Goal: Task Accomplishment & Management: Complete application form

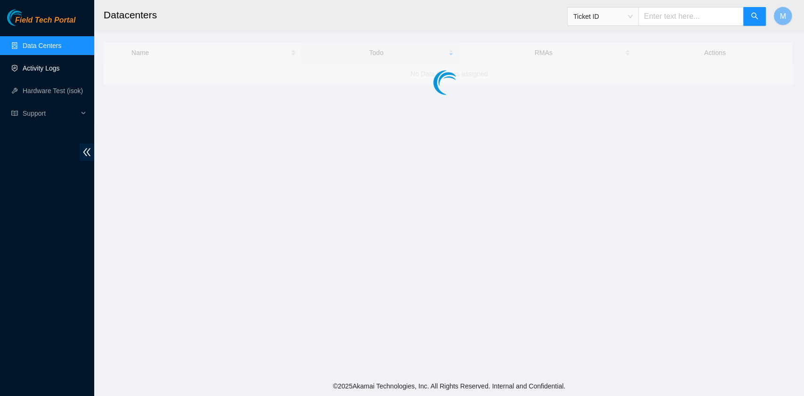
click at [47, 72] on link "Activity Logs" at bounding box center [41, 68] width 37 height 8
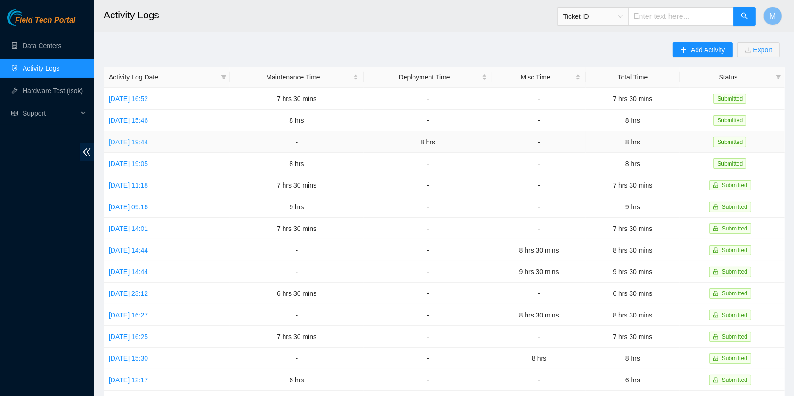
click at [139, 140] on link "[DATE] 19:44" at bounding box center [128, 142] width 39 height 8
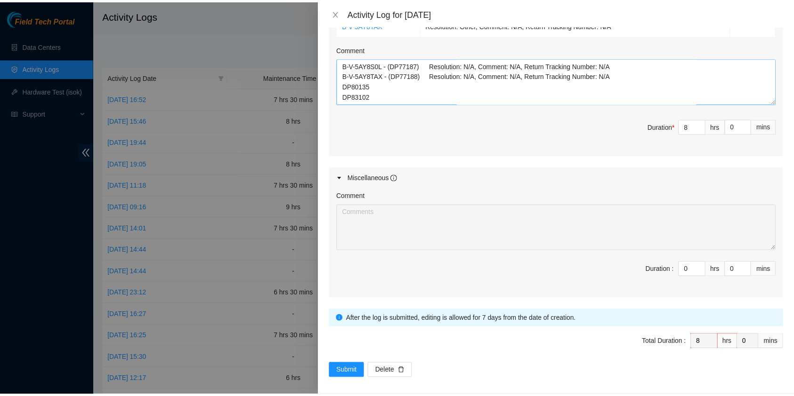
scroll to position [430, 0]
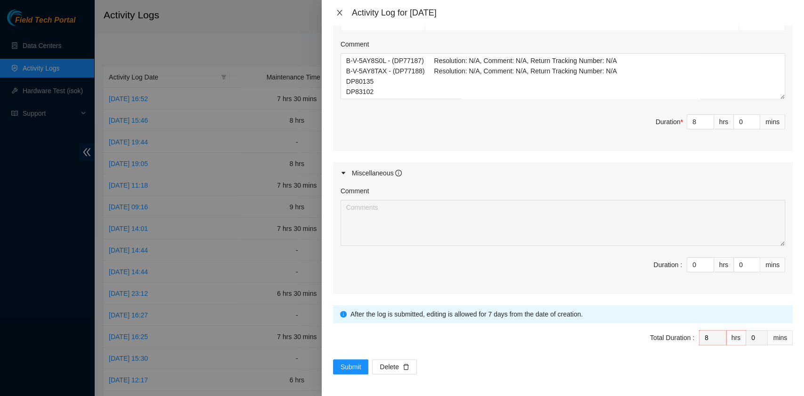
click at [336, 16] on icon "close" at bounding box center [340, 13] width 8 height 8
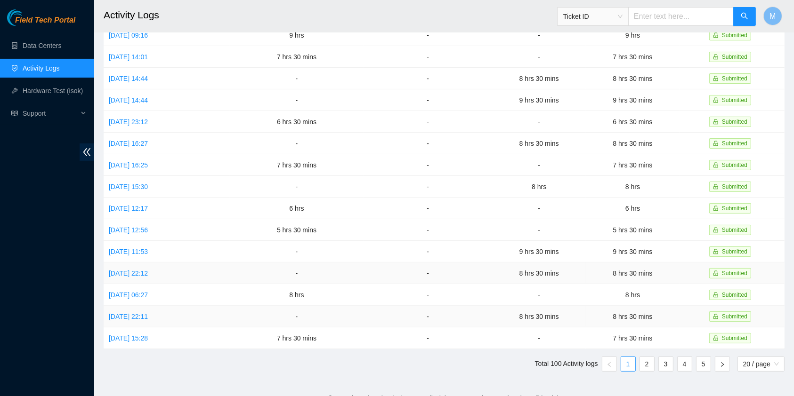
scroll to position [173, 0]
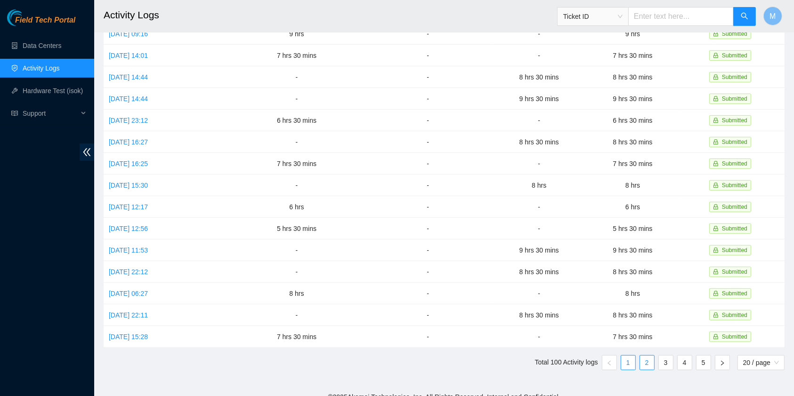
click at [646, 356] on link "2" at bounding box center [647, 363] width 14 height 14
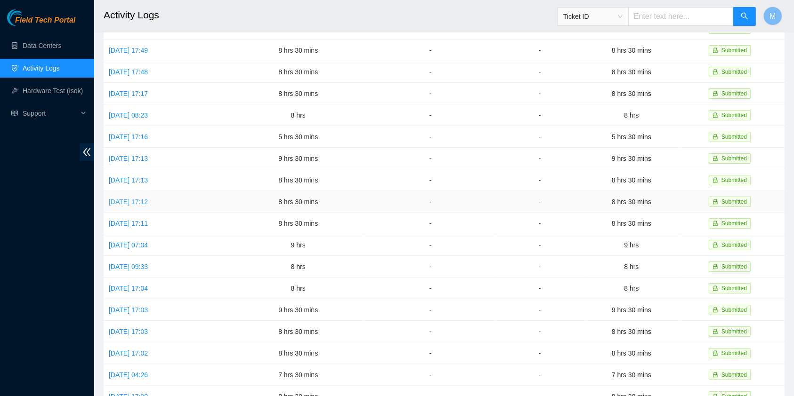
click at [148, 198] on link "Thu, 07 Aug 2025 17:12" at bounding box center [128, 202] width 39 height 8
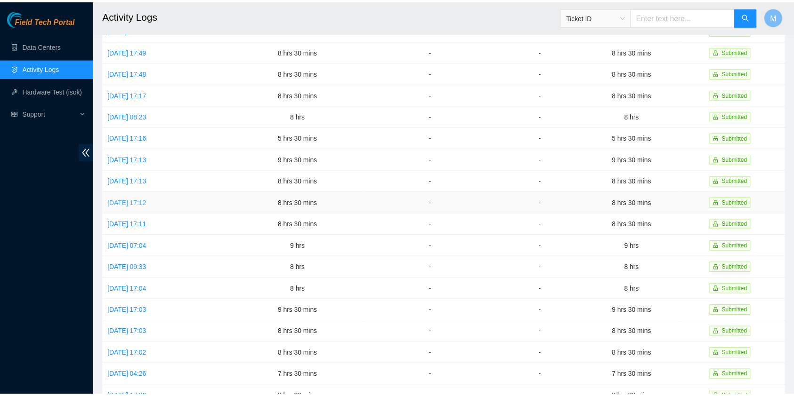
scroll to position [112, 0]
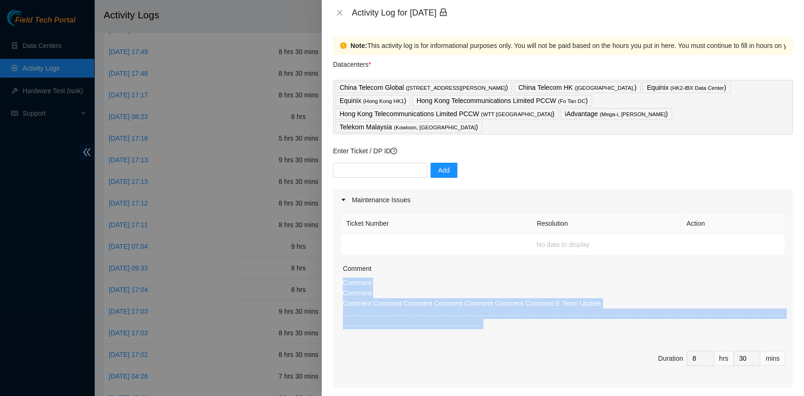
drag, startPoint x: 772, startPoint y: 300, endPoint x: 338, endPoint y: 272, distance: 435.4
click at [338, 272] on div "Ticket Number Resolution Action No data to display Comment Comment Comment Comm…" at bounding box center [562, 299] width 459 height 177
copy p "Comment Comment Comment Comment Comment Comment Comment Comment Comment E Team …"
click at [473, 319] on div "Ticket Number Resolution Action No data to display Comment Comment Comment Comm…" at bounding box center [562, 299] width 459 height 177
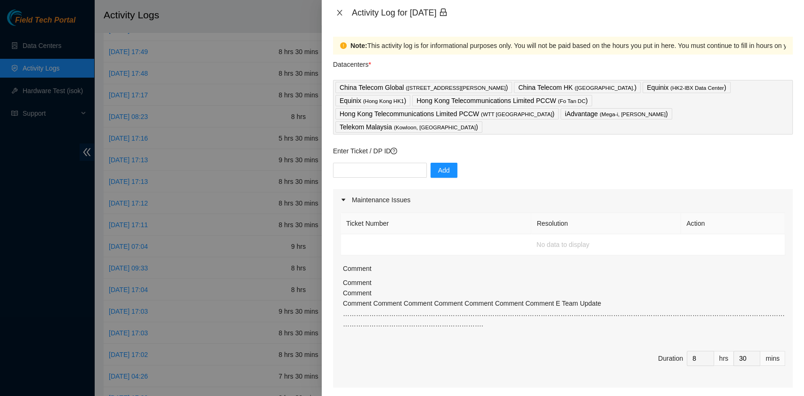
click at [337, 10] on icon "close" at bounding box center [339, 13] width 5 height 6
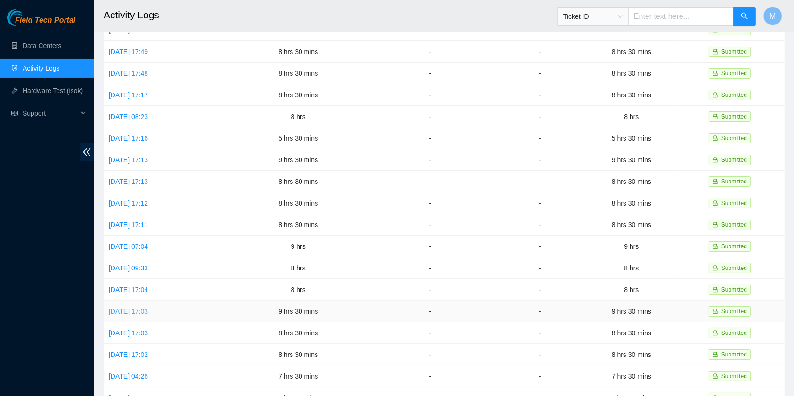
click at [147, 308] on link "Fri, 01 Aug 2025 17:03" at bounding box center [128, 312] width 39 height 8
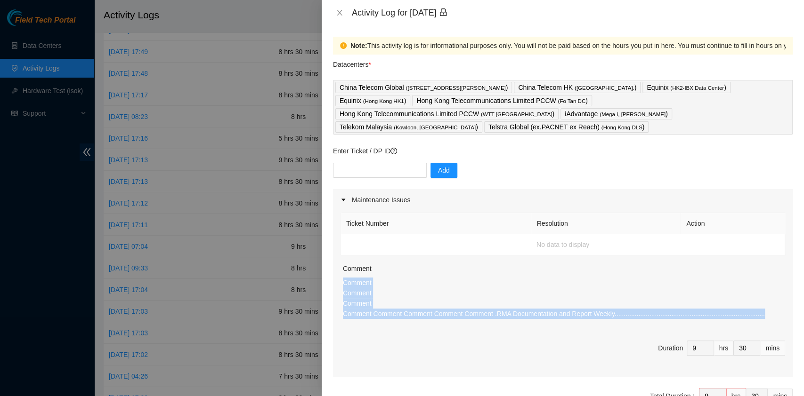
drag, startPoint x: 740, startPoint y: 303, endPoint x: 344, endPoint y: 270, distance: 397.3
click at [344, 278] on p "Comment Comment Comment Comment Comment Comment Comment Comment .RMA Documentat…" at bounding box center [564, 298] width 442 height 41
copy p "Comment Comment Comment Comment Comment Comment Comment Comment .RMA Documentat…"
click at [339, 14] on icon "close" at bounding box center [340, 13] width 8 height 8
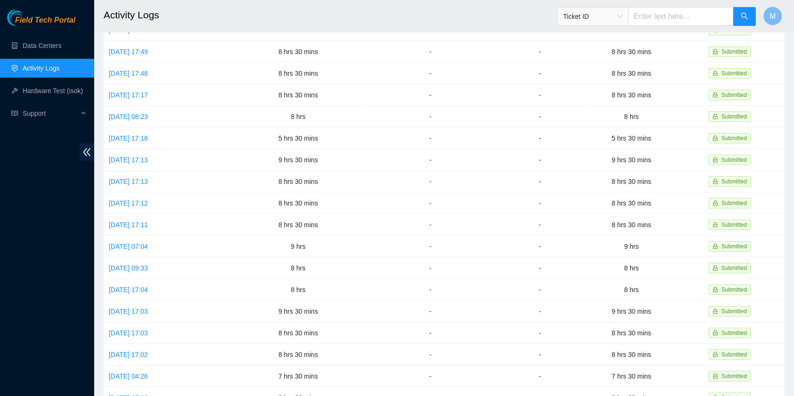
click at [8, 279] on div "Field Tech Portal Data Centers Activity Logs Hardware Test (isok) Support" at bounding box center [47, 202] width 94 height 387
click at [133, 243] on link "Tue, 05 Aug 2025 07:04" at bounding box center [128, 247] width 39 height 8
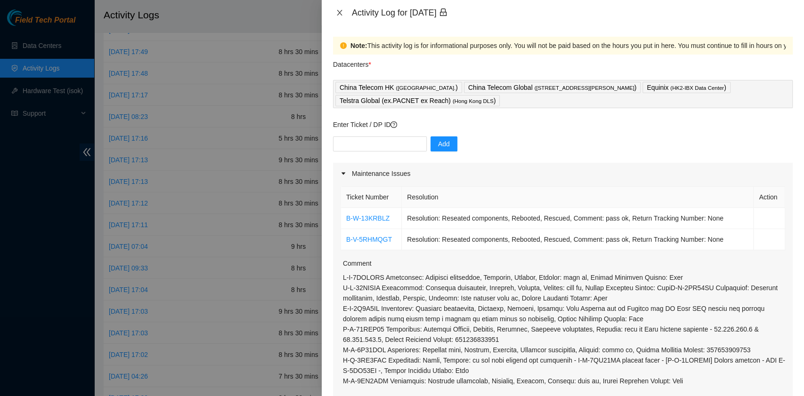
click at [342, 12] on icon "close" at bounding box center [340, 13] width 8 height 8
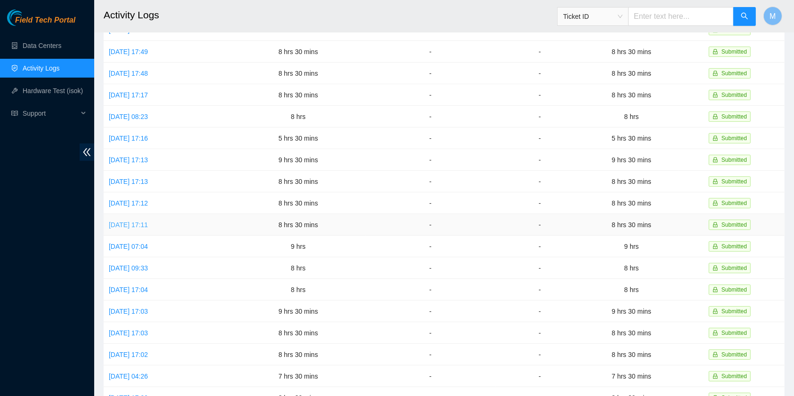
click at [143, 221] on link "Wed, 06 Aug 2025 17:11" at bounding box center [128, 225] width 39 height 8
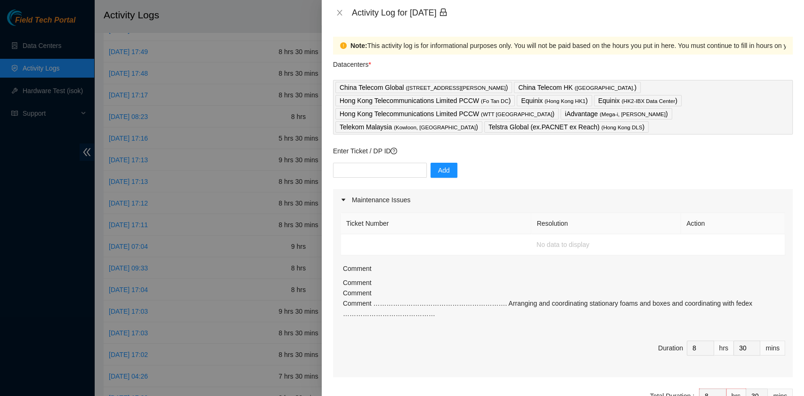
drag, startPoint x: 431, startPoint y: 324, endPoint x: 332, endPoint y: 295, distance: 103.0
click at [332, 295] on div "Note: This activity log is for informational purposes only. You will not be pai…" at bounding box center [563, 210] width 482 height 371
copy p "Comment Comment Comment ……………………………………………………. Arranging and coordinating statio…"
drag, startPoint x: 440, startPoint y: 292, endPoint x: 368, endPoint y: 159, distance: 151.0
click at [440, 292] on p "Comment Comment Comment ……………………………………………………. Arranging and coordinating statio…" at bounding box center [564, 298] width 442 height 41
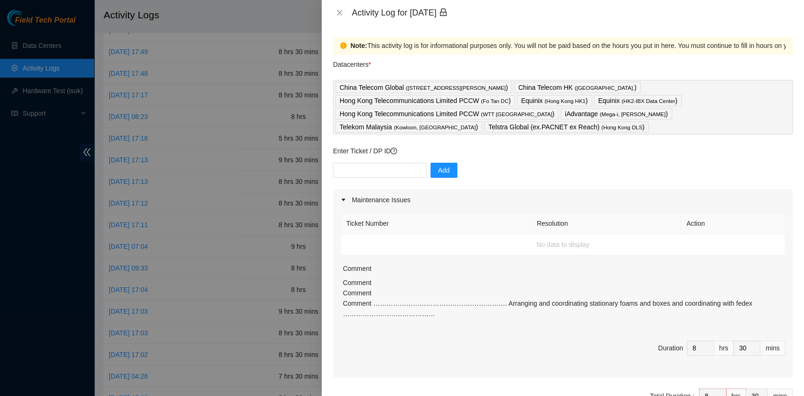
click at [338, 8] on div "Activity Log for 06-08-2025" at bounding box center [562, 13] width 459 height 10
click at [340, 4] on div "Activity Log for 06-08-2025" at bounding box center [563, 12] width 482 height 25
click at [339, 8] on button "Close" at bounding box center [339, 12] width 13 height 9
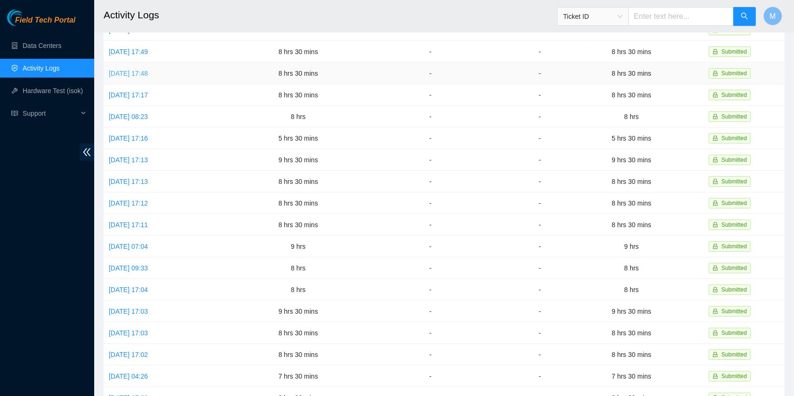
click at [148, 72] on link "Wed, 13 Aug 2025 17:48" at bounding box center [128, 74] width 39 height 8
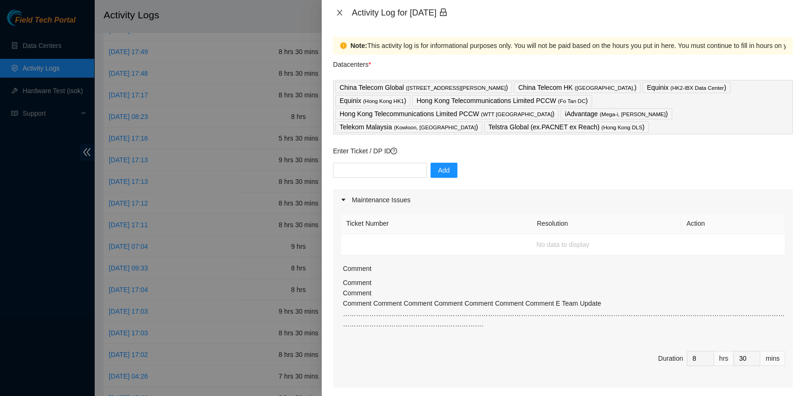
click at [336, 16] on icon "close" at bounding box center [340, 13] width 8 height 8
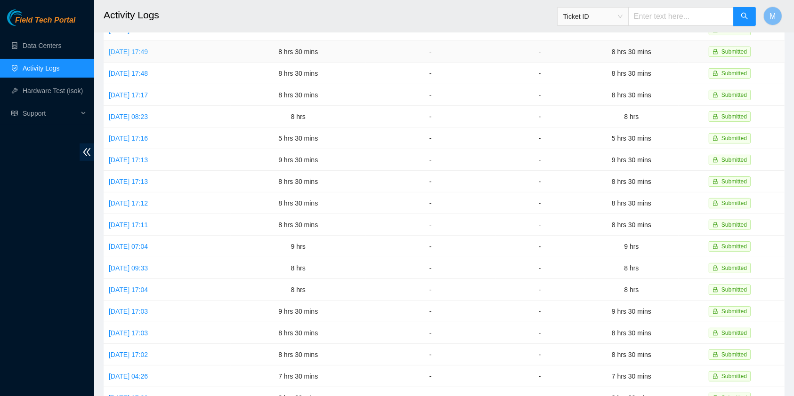
click at [146, 51] on link "Thu, 14 Aug 2025 17:49" at bounding box center [128, 52] width 39 height 8
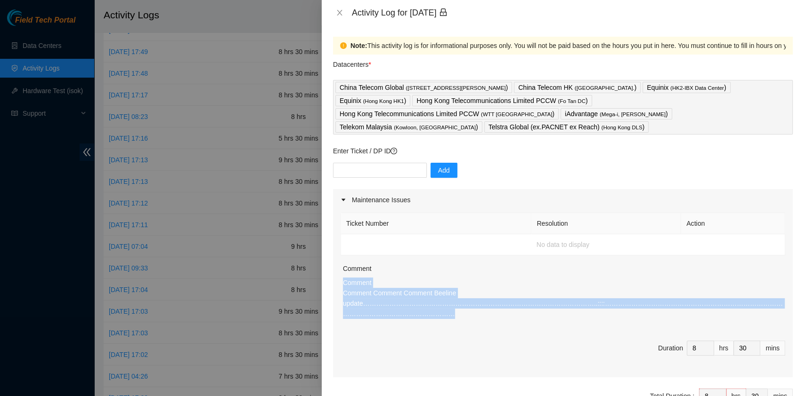
drag, startPoint x: 766, startPoint y: 292, endPoint x: 336, endPoint y: 273, distance: 430.7
click at [336, 273] on div "Ticket Number Resolution Action No data to display Comment Comment Comment Comm…" at bounding box center [562, 294] width 459 height 167
copy p "Comment Comment Comment Comment Beeline update…………………………………………………………………………………………"
click at [344, 14] on button "Close" at bounding box center [339, 12] width 13 height 9
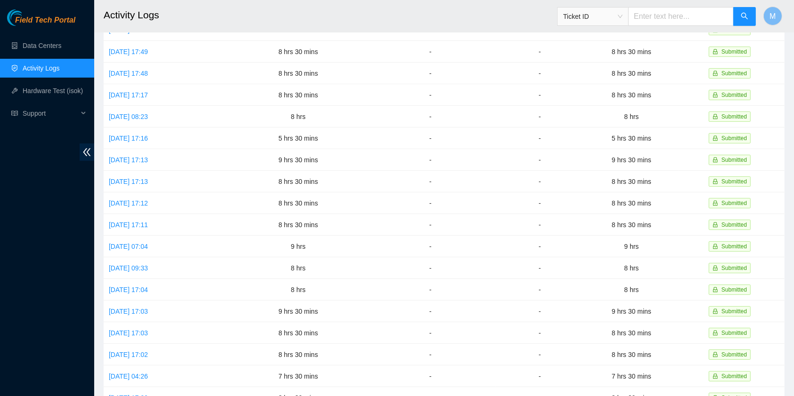
click at [42, 70] on link "Activity Logs" at bounding box center [41, 68] width 37 height 8
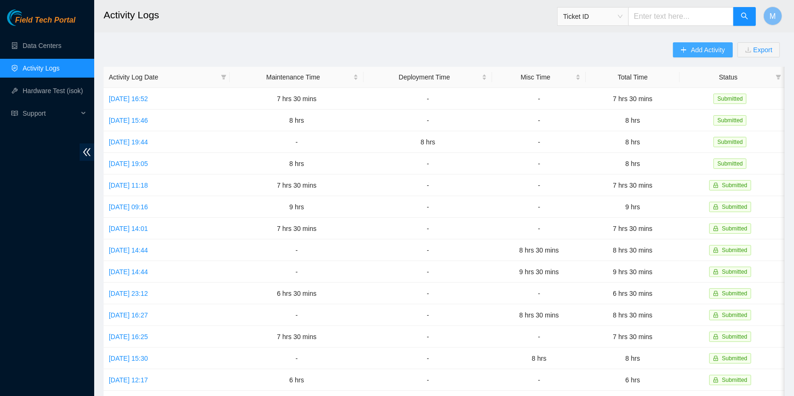
click at [696, 49] on span "Add Activity" at bounding box center [708, 50] width 34 height 10
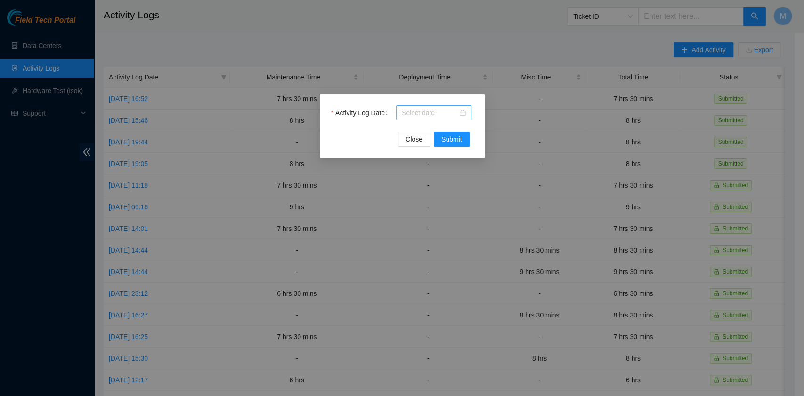
click at [436, 110] on input "Activity Log Date" at bounding box center [430, 113] width 56 height 10
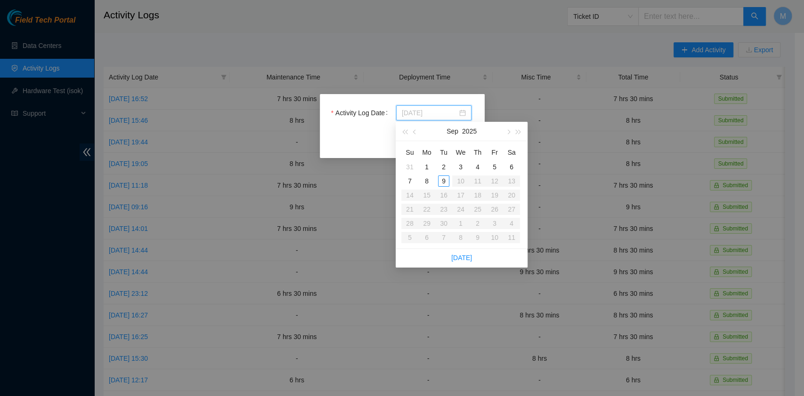
type input "2025-08-31"
click at [378, 136] on div "Close Submit" at bounding box center [402, 139] width 142 height 15
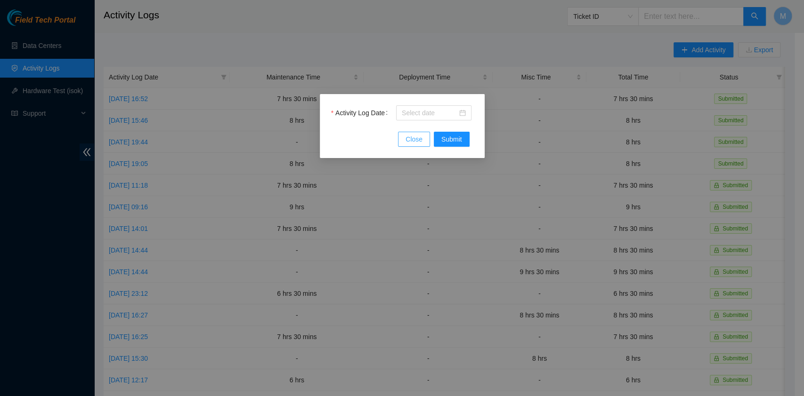
click at [426, 140] on button "Close" at bounding box center [414, 139] width 32 height 15
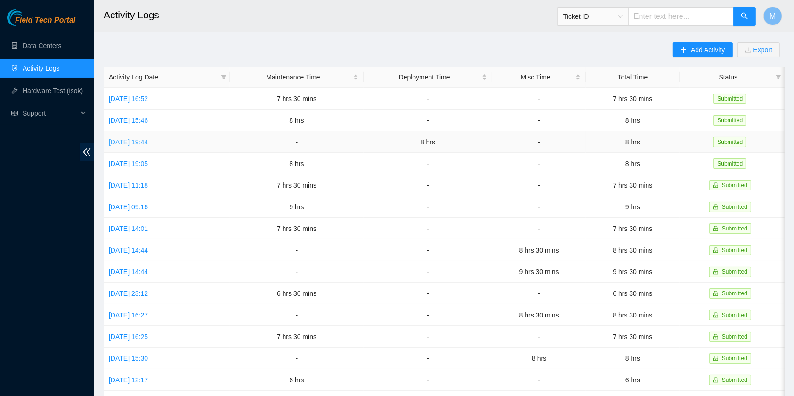
click at [143, 141] on link "Thu, 04 Sep 2025 19:44" at bounding box center [128, 142] width 39 height 8
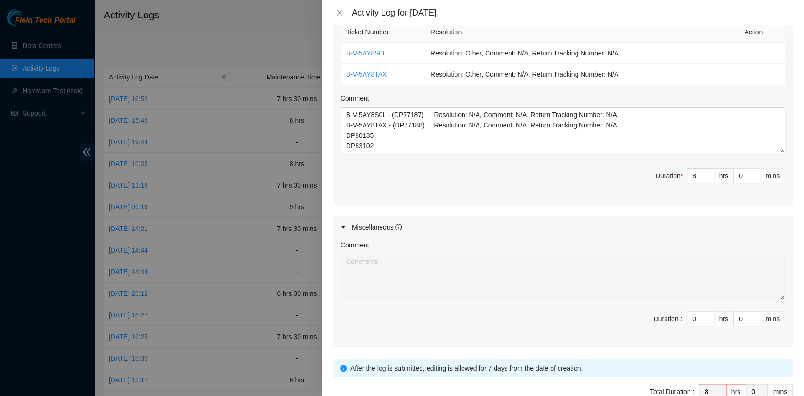
scroll to position [430, 0]
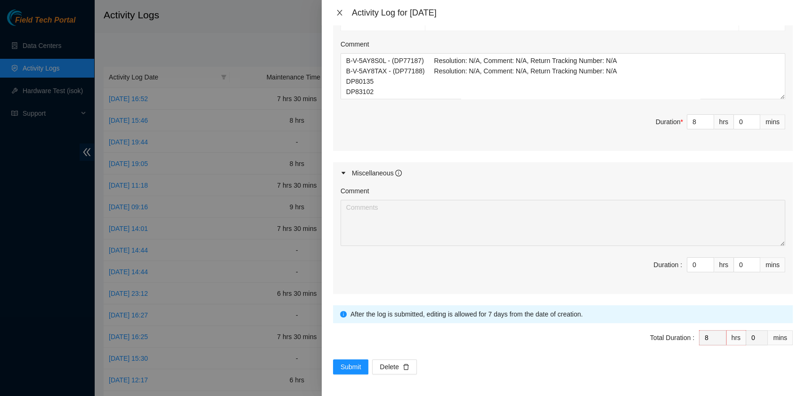
click at [343, 9] on button "Close" at bounding box center [339, 12] width 13 height 9
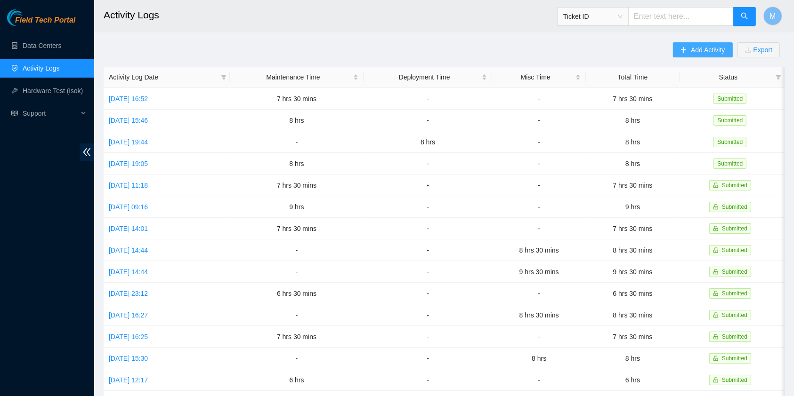
click at [704, 49] on span "Add Activity" at bounding box center [708, 50] width 34 height 10
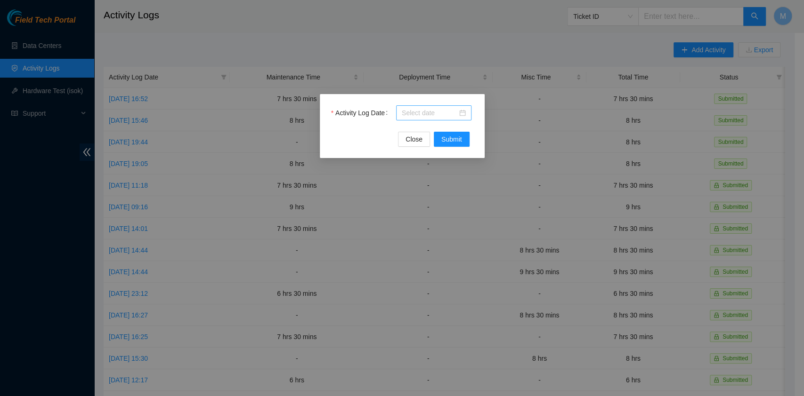
click at [434, 108] on input "Activity Log Date" at bounding box center [430, 113] width 56 height 10
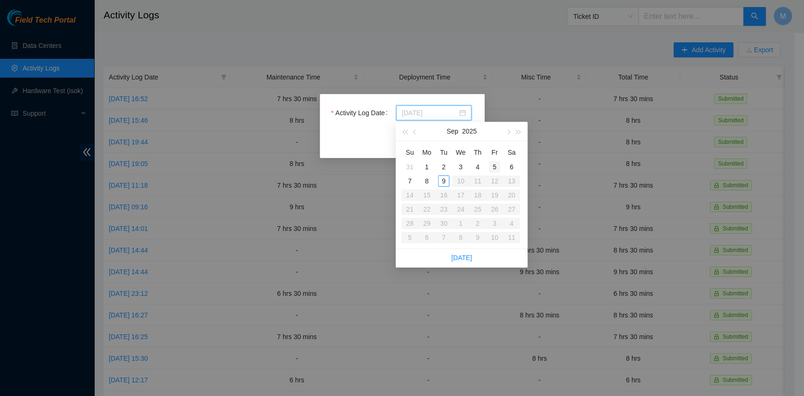
type input "2025-09-05"
click at [494, 164] on div "5" at bounding box center [494, 166] width 11 height 11
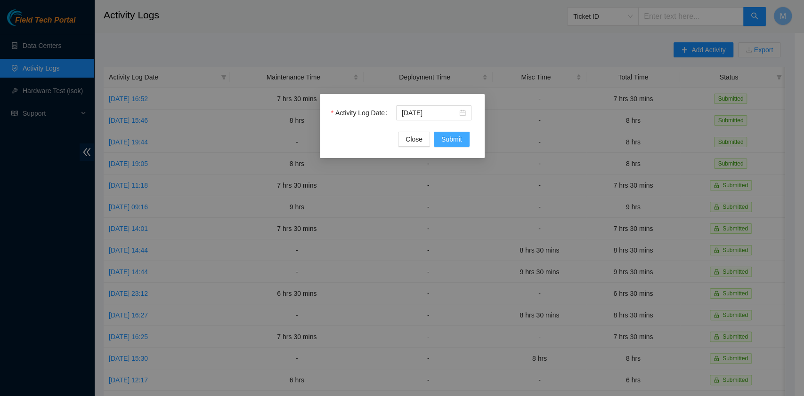
click at [456, 139] on span "Submit" at bounding box center [451, 139] width 21 height 10
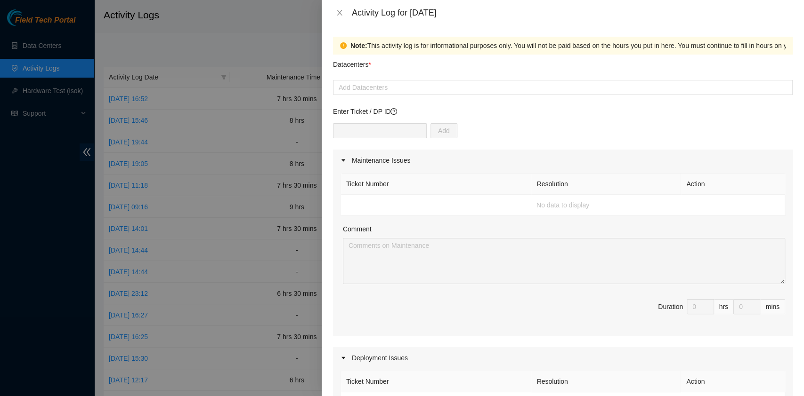
click at [384, 87] on div at bounding box center [562, 87] width 455 height 11
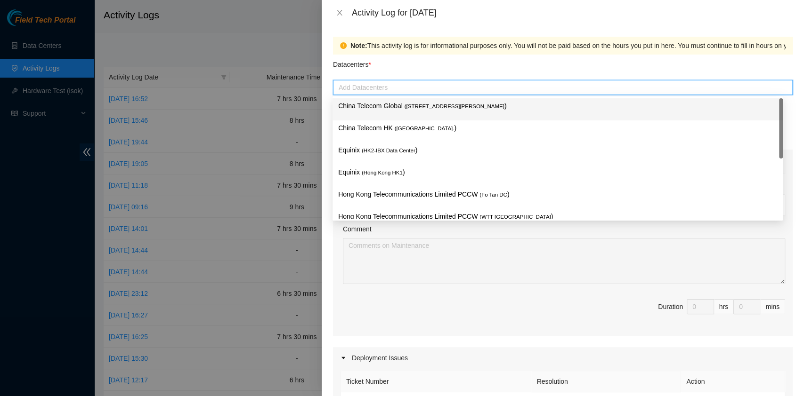
click at [385, 102] on p "China Telecom Global ( Room B11, 2/F, 18 Chun Yat Street, TKO , Hong Kong )" at bounding box center [557, 106] width 439 height 11
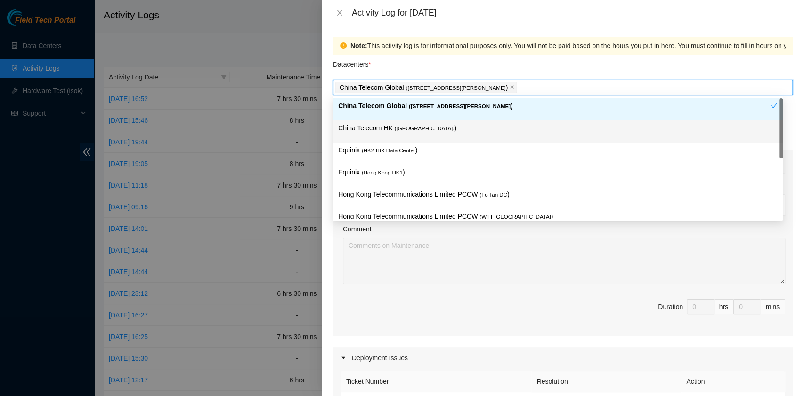
click at [384, 134] on div "China Telecom HK ( Hong Kong. )" at bounding box center [557, 131] width 439 height 17
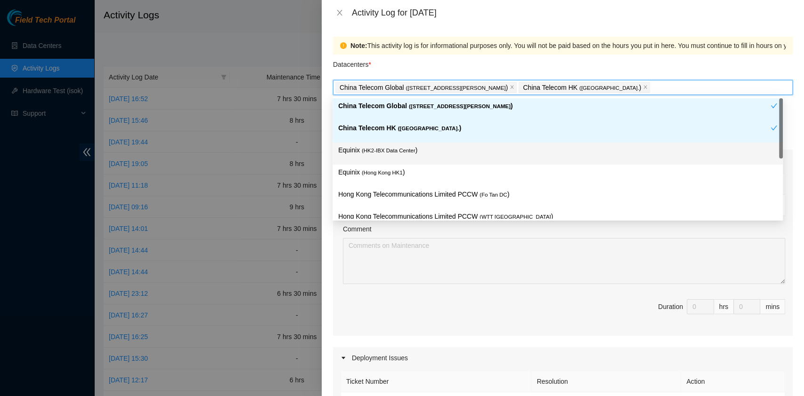
click at [385, 159] on div "Equinix ( HK2-IBX Data Center )" at bounding box center [557, 153] width 439 height 17
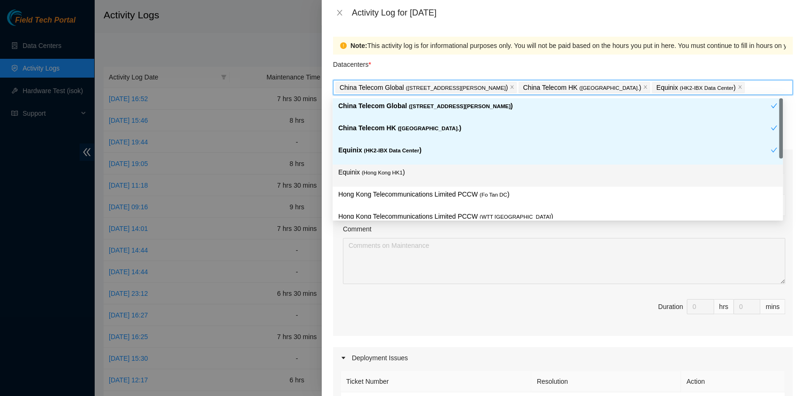
click at [392, 185] on div "Equinix ( Hong Kong HK1 )" at bounding box center [557, 176] width 450 height 22
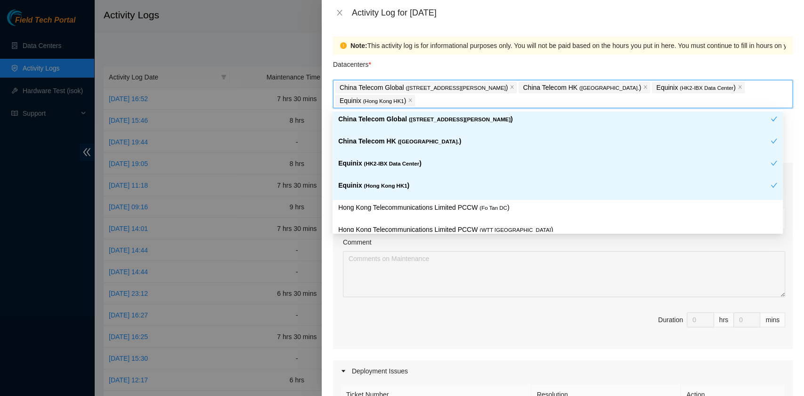
click at [434, 201] on div "Hong Kong Telecommunications Limited PCCW ( Fo Tan DC )" at bounding box center [557, 211] width 450 height 22
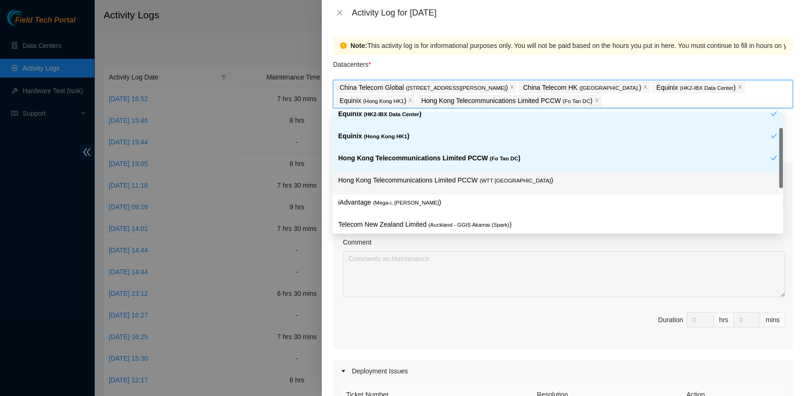
click at [439, 198] on div "iAdvantage ( Mega-i, Chai Wan )" at bounding box center [557, 206] width 450 height 22
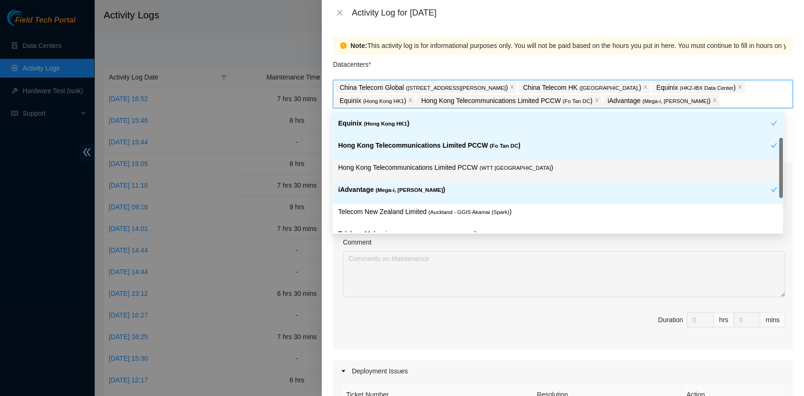
click at [433, 167] on p "Hong Kong Telecommunications Limited PCCW ( WTT DC )" at bounding box center [557, 167] width 439 height 11
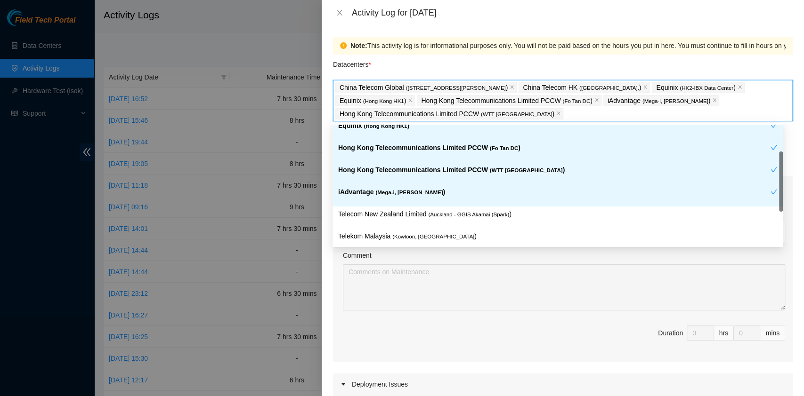
scroll to position [145, 0]
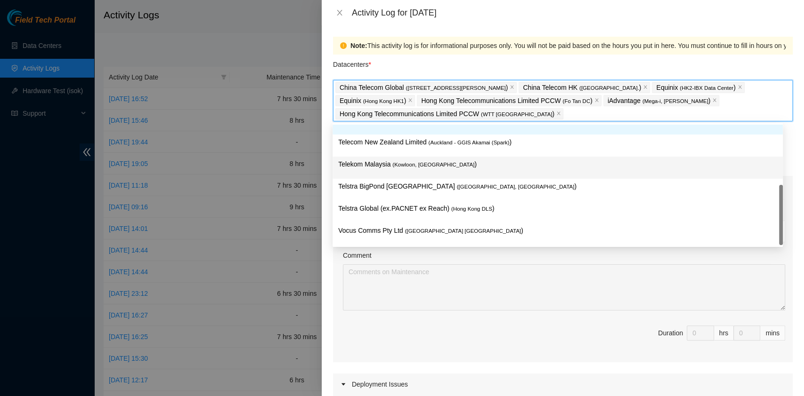
click at [440, 162] on span "( Kowloon, Hong Kong" at bounding box center [433, 165] width 82 height 6
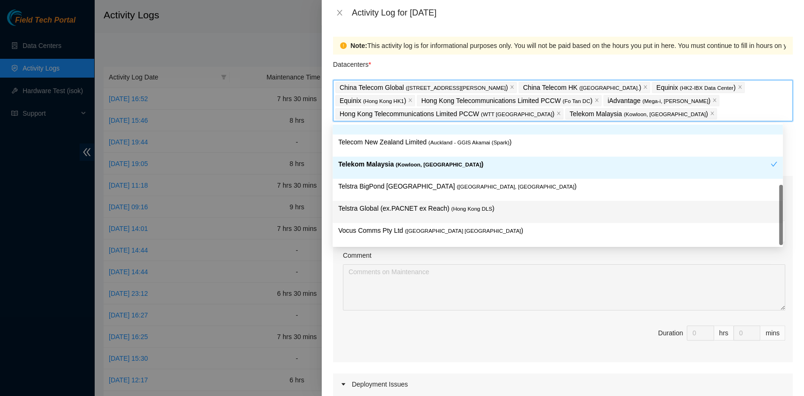
click at [470, 208] on span "( Hong Kong DLS" at bounding box center [471, 209] width 41 height 6
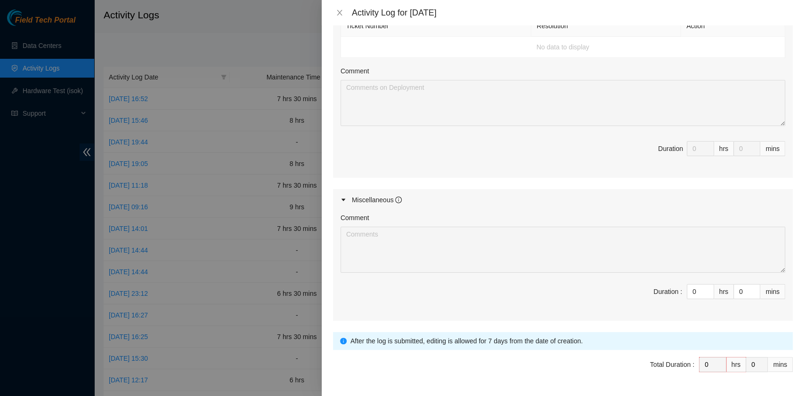
scroll to position [422, 0]
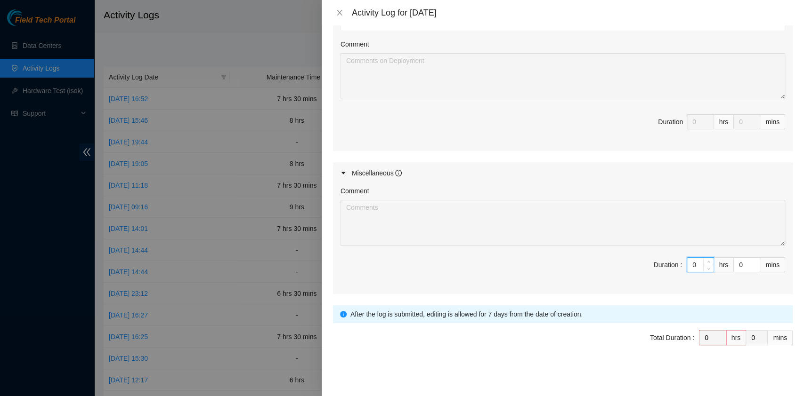
drag, startPoint x: 684, startPoint y: 266, endPoint x: 660, endPoint y: 266, distance: 24.0
click at [660, 266] on span "Duration : 0 hrs 0 mins" at bounding box center [562, 271] width 444 height 26
type input "8"
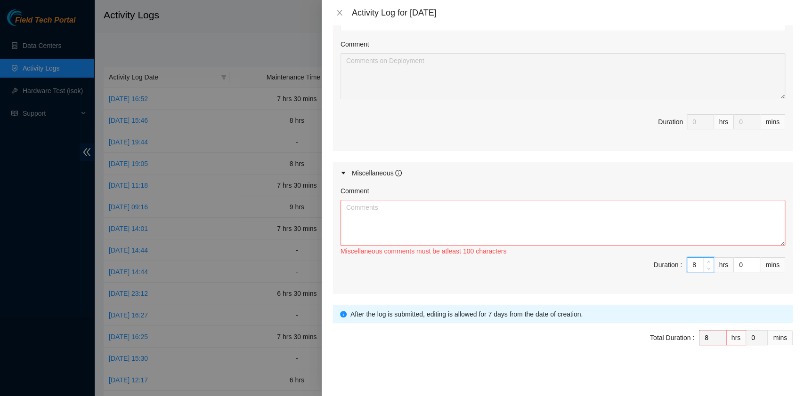
type input "8"
click at [566, 217] on textarea "Comment" at bounding box center [562, 223] width 444 height 46
paste textarea "Comment Comment Comment Comment Beeline update…………………………………………………………………………………………"
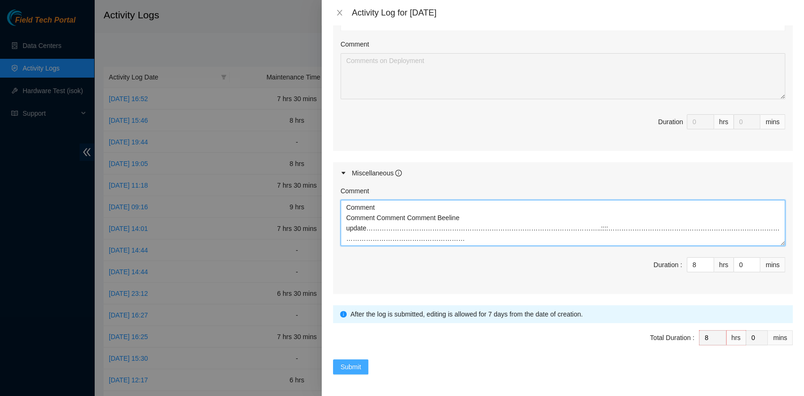
type textarea "Comment Comment Comment Comment Beeline update…………………………………………………………………………………………"
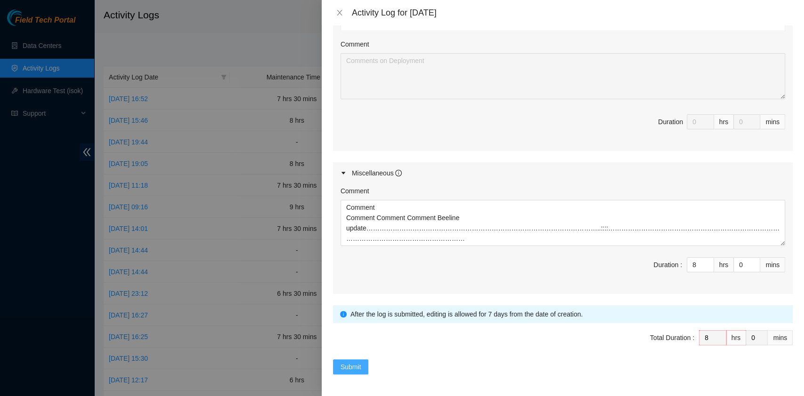
click at [341, 362] on span "Submit" at bounding box center [350, 367] width 21 height 10
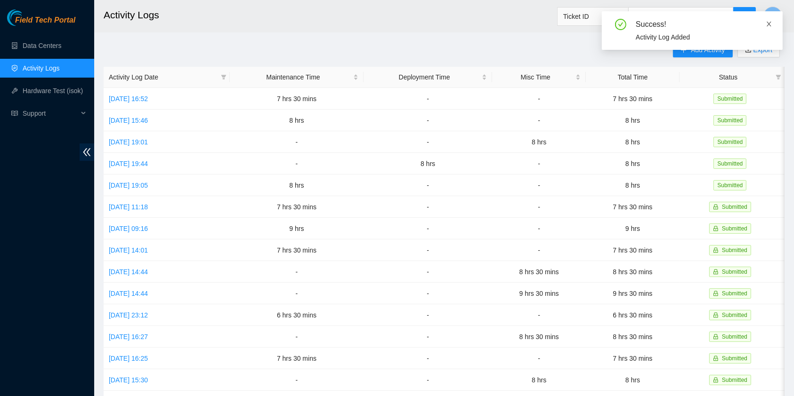
click at [769, 23] on icon "close" at bounding box center [768, 24] width 5 height 5
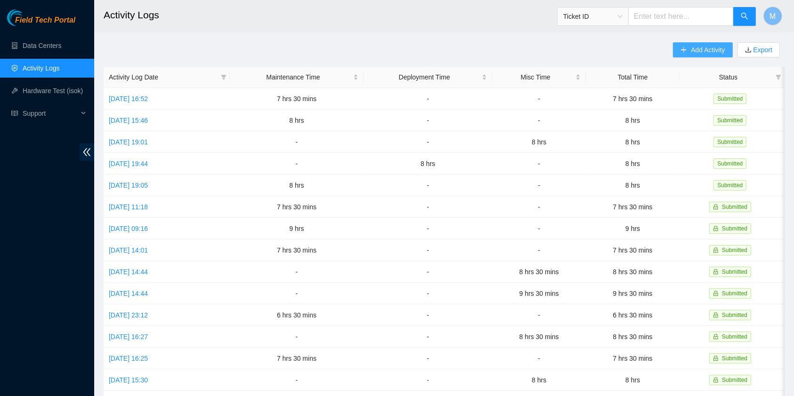
click at [708, 51] on span "Add Activity" at bounding box center [708, 50] width 34 height 10
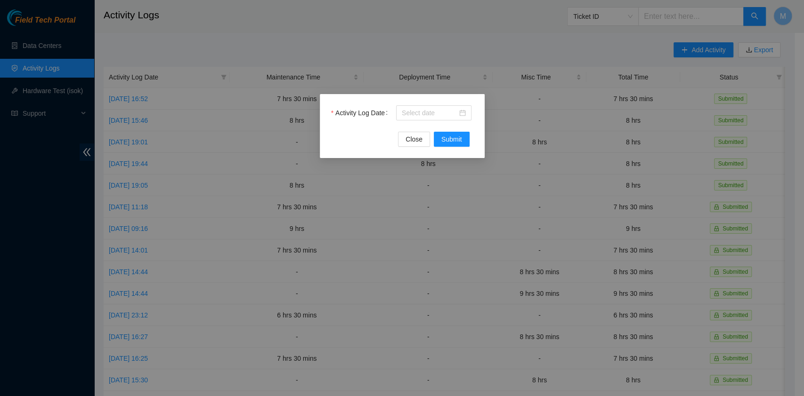
click at [410, 122] on div "Activity Log Date" at bounding box center [402, 118] width 142 height 26
click at [414, 114] on input "Activity Log Date" at bounding box center [430, 113] width 56 height 10
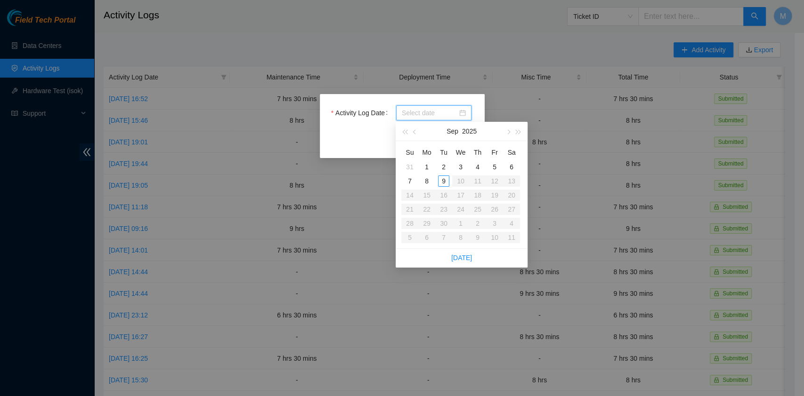
type input "2025-09-02"
type input "2025-09-06"
click at [512, 168] on div "6" at bounding box center [511, 166] width 11 height 11
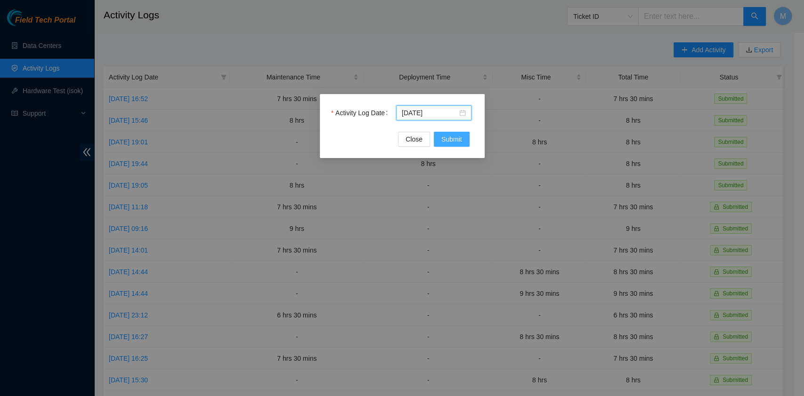
click at [461, 144] on span "Submit" at bounding box center [451, 139] width 21 height 10
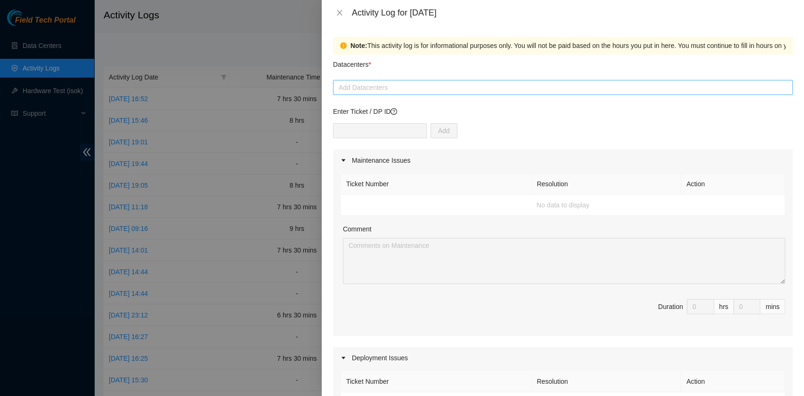
click at [370, 80] on div "Add Datacenters" at bounding box center [562, 87] width 459 height 15
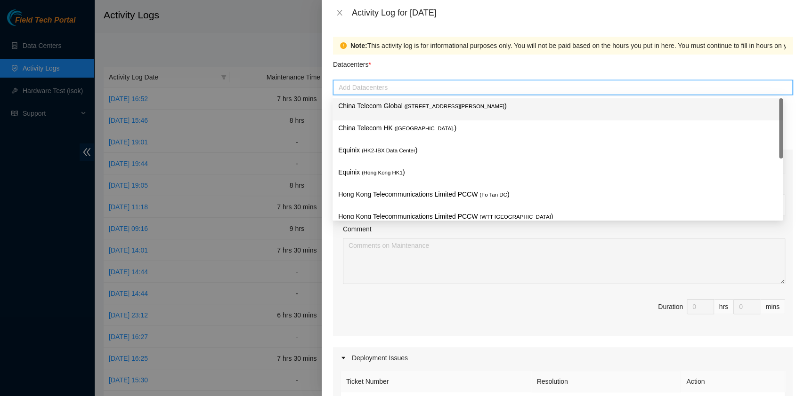
click at [368, 103] on p "China Telecom Global ( Room B11, 2/F, 18 Chun Yat Street, TKO , Hong Kong )" at bounding box center [557, 106] width 439 height 11
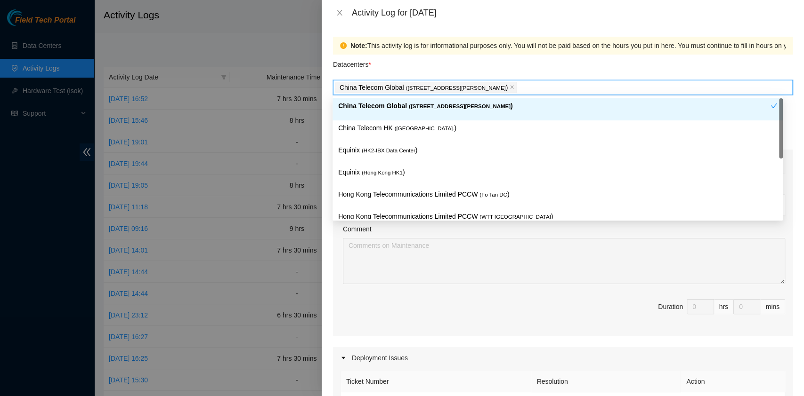
click at [368, 123] on p "China Telecom HK ( Hong Kong. )" at bounding box center [557, 128] width 439 height 11
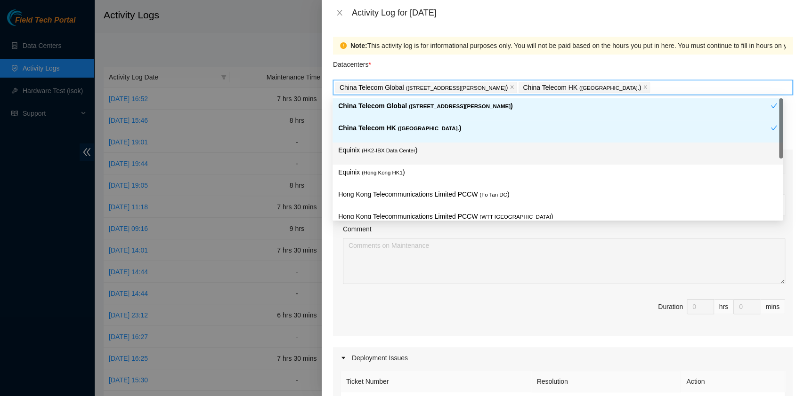
click at [369, 161] on div "Equinix ( HK2-IBX Data Center )" at bounding box center [557, 153] width 439 height 17
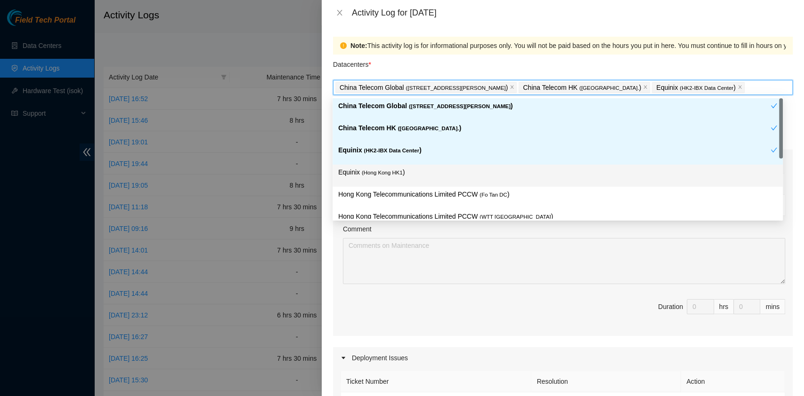
click at [374, 186] on div "Equinix ( Hong Kong HK1 )" at bounding box center [557, 176] width 450 height 22
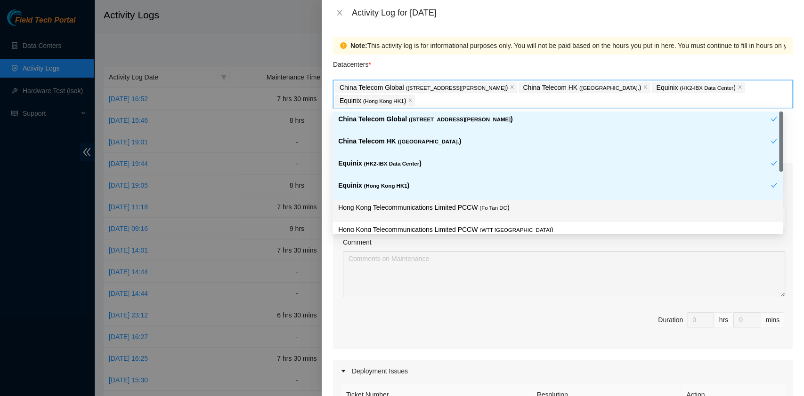
click at [403, 206] on p "Hong Kong Telecommunications Limited PCCW ( Fo Tan DC )" at bounding box center [557, 207] width 439 height 11
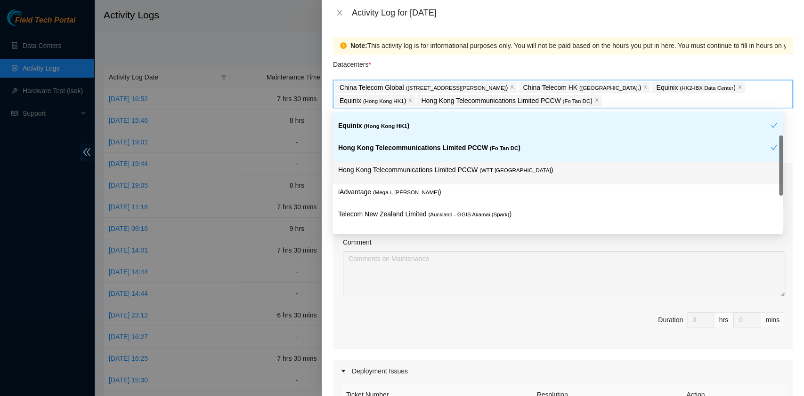
click at [451, 178] on div "Hong Kong Telecommunications Limited PCCW ( WTT DC )" at bounding box center [557, 173] width 439 height 17
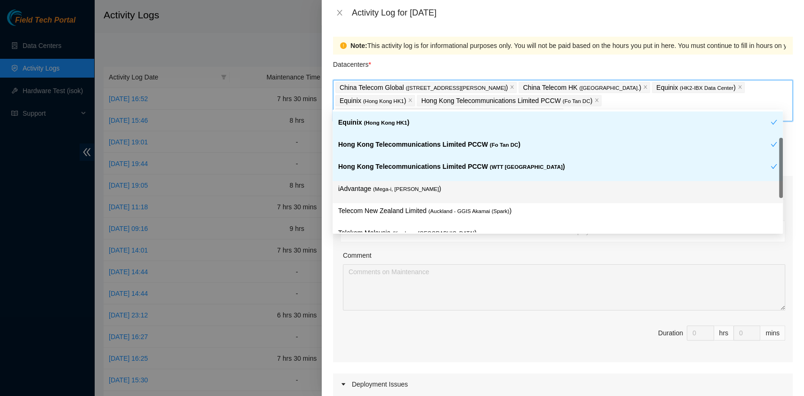
click at [427, 189] on p "iAdvantage ( Mega-i, Chai Wan )" at bounding box center [557, 189] width 439 height 11
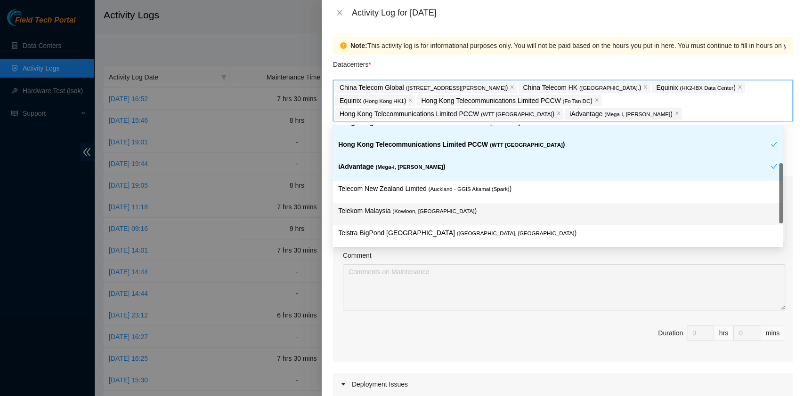
click at [441, 212] on div "Telekom Malaysia ( Kowloon, Hong Kong )" at bounding box center [557, 214] width 439 height 17
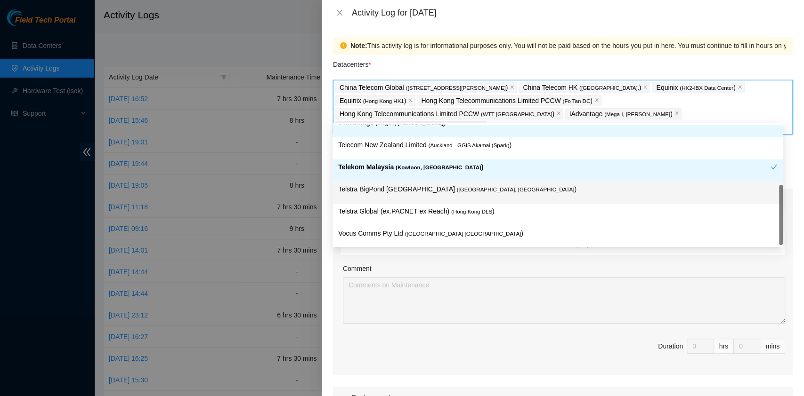
scroll to position [145, 0]
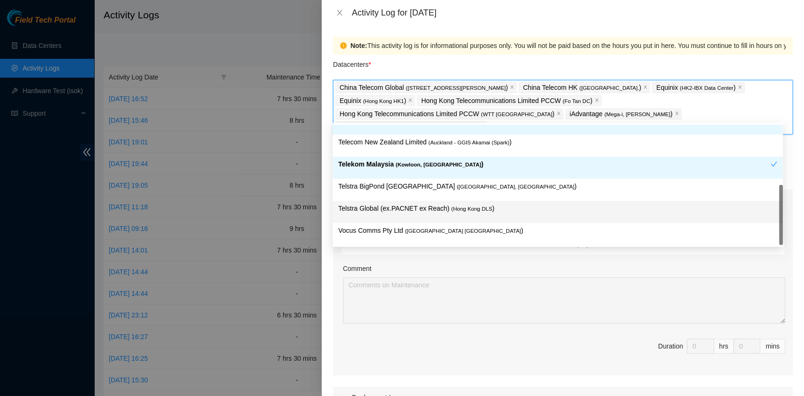
click at [486, 201] on div "Telstra Global (ex.PACNET ex Reach) ( Hong Kong DLS )" at bounding box center [557, 212] width 450 height 22
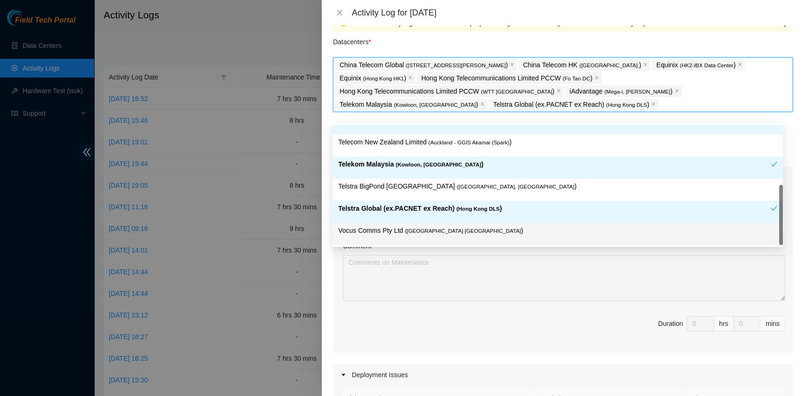
click at [510, 307] on div "Ticket Number Resolution Action No data to display Comment Duration 0 hrs 0 mins" at bounding box center [562, 270] width 459 height 165
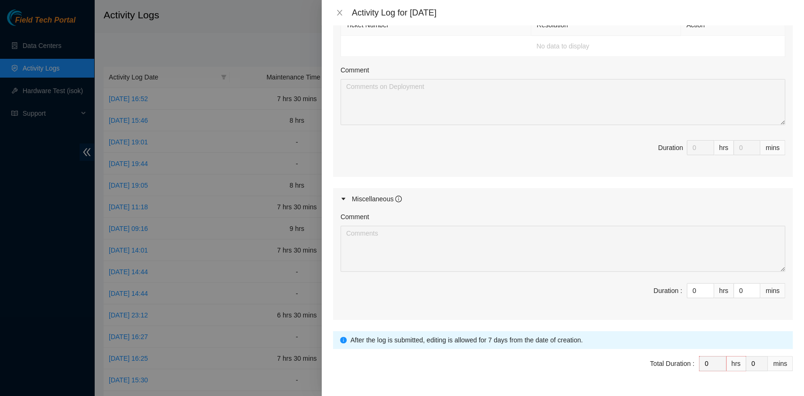
scroll to position [410, 0]
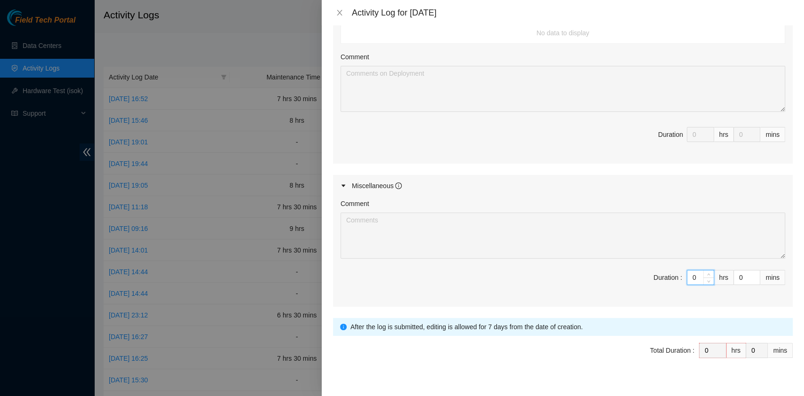
drag, startPoint x: 685, startPoint y: 265, endPoint x: 676, endPoint y: 266, distance: 9.0
click at [686, 270] on div "0" at bounding box center [699, 277] width 27 height 15
type input "9"
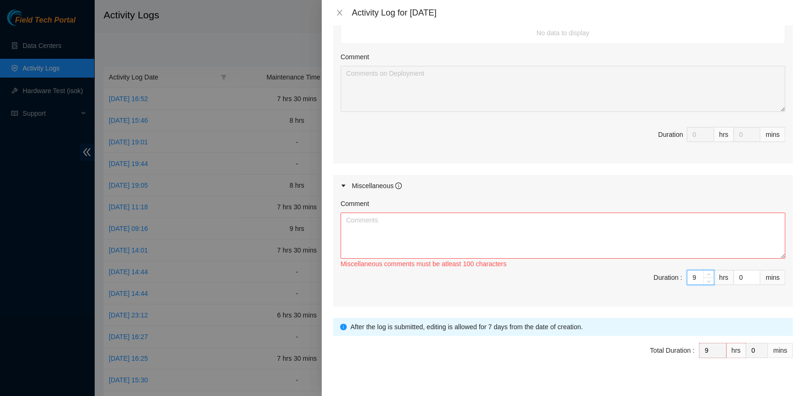
type input "9"
type input "3"
type input "30"
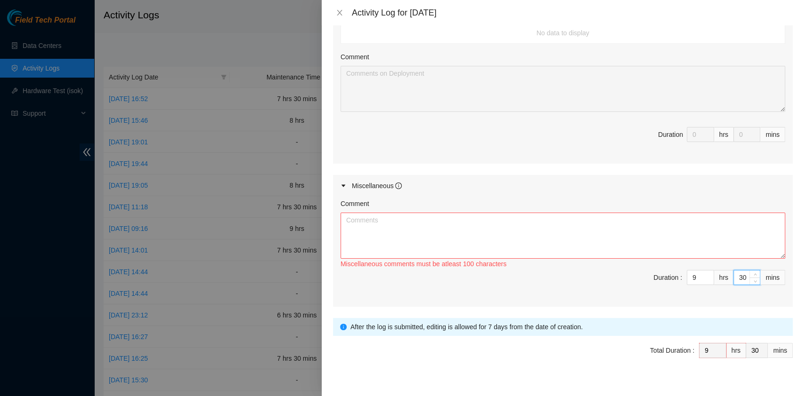
type input "30"
click at [441, 213] on textarea "Comment" at bounding box center [562, 236] width 444 height 46
paste textarea "Comment Comment Comment Comment Comment Comment Comment Comment .RMA Documentat…"
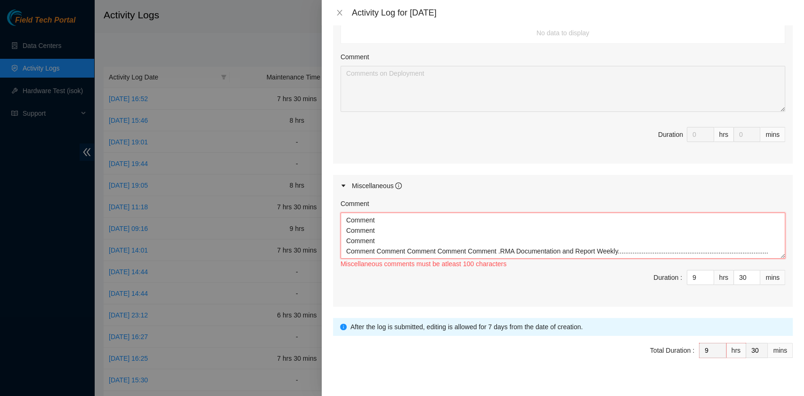
scroll to position [18, 0]
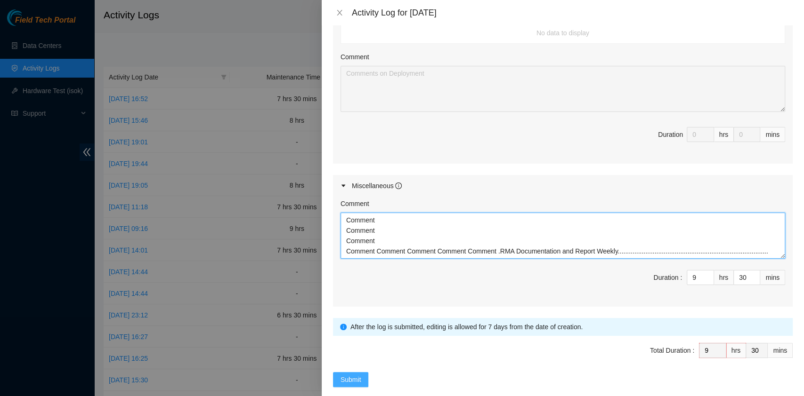
type textarea "Comment Comment Comment Comment Comment Comment Comment Comment .RMA Documentat…"
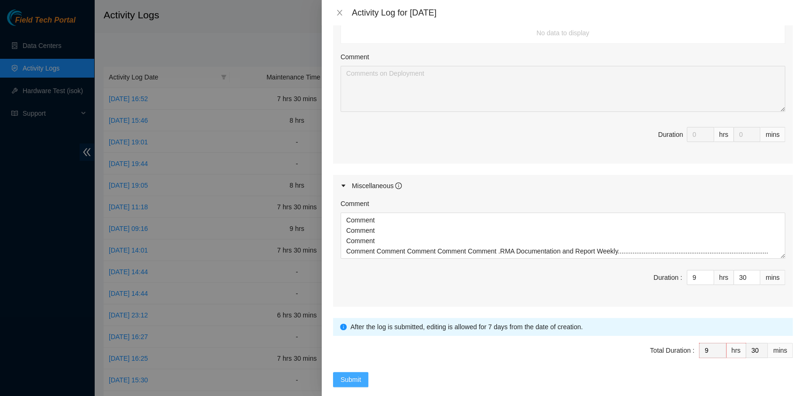
click at [344, 372] on button "Submit" at bounding box center [351, 379] width 36 height 15
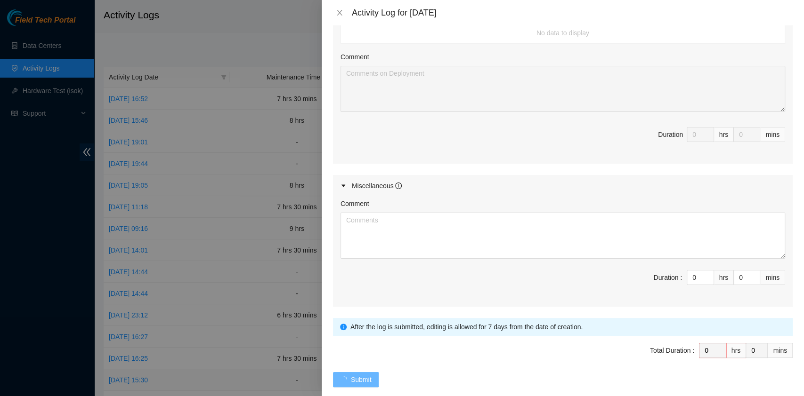
scroll to position [0, 0]
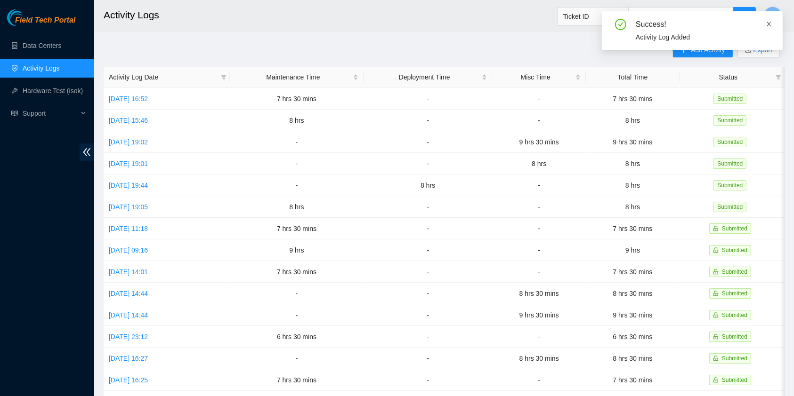
click at [771, 24] on icon "close" at bounding box center [769, 24] width 7 height 7
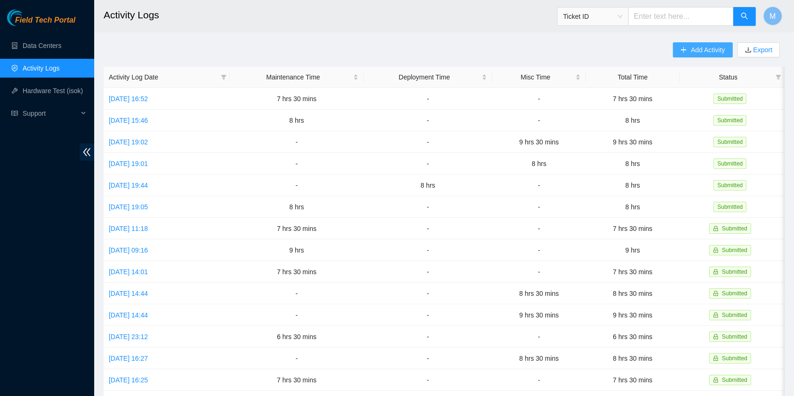
click at [697, 49] on span "Add Activity" at bounding box center [708, 50] width 34 height 10
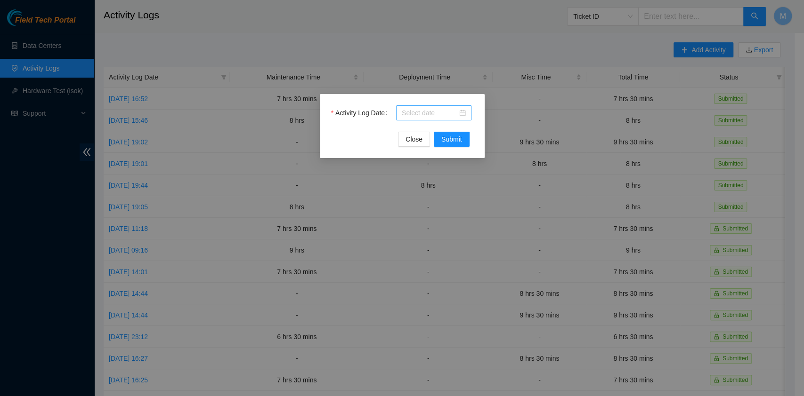
click at [427, 113] on input "Activity Log Date" at bounding box center [430, 113] width 56 height 10
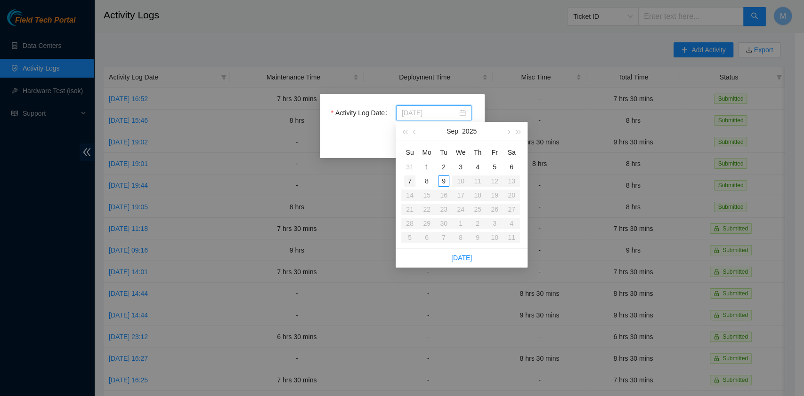
type input "2025-09-07"
click at [412, 176] on div "7" at bounding box center [409, 181] width 11 height 11
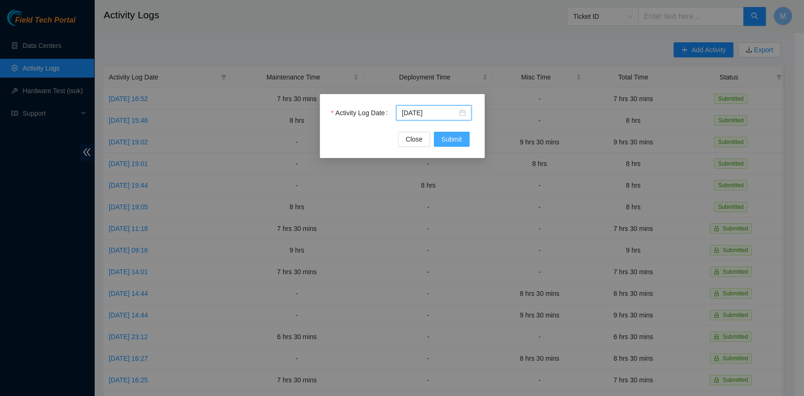
click at [444, 139] on span "Submit" at bounding box center [451, 139] width 21 height 10
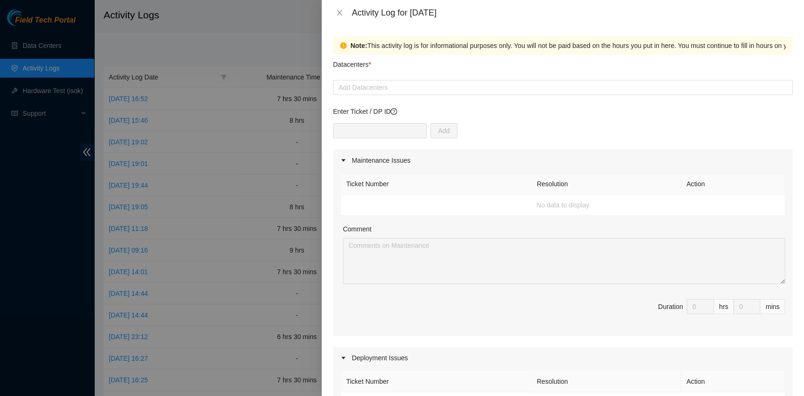
click at [433, 92] on div at bounding box center [562, 87] width 455 height 11
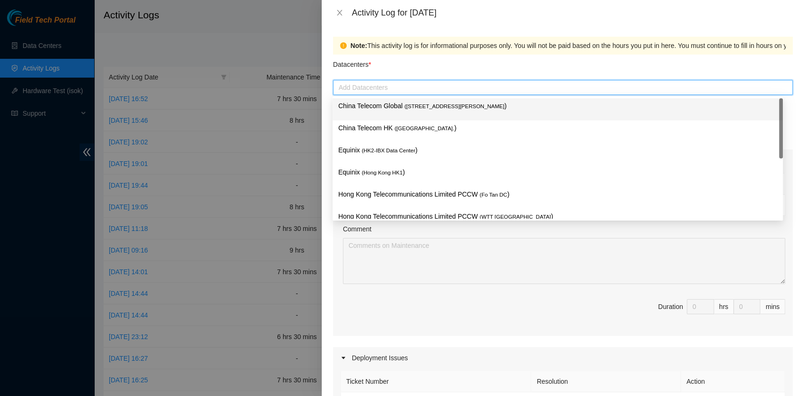
click at [426, 111] on div "China Telecom Global ( Room B11, 2/F, 18 Chun Yat Street, TKO , Hong Kong )" at bounding box center [557, 109] width 439 height 17
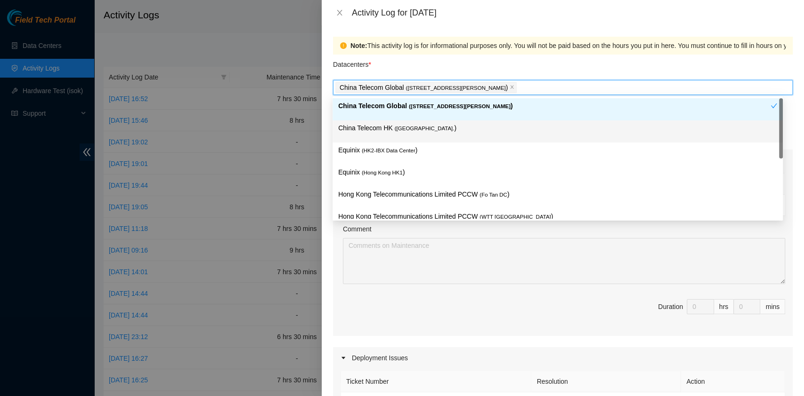
click at [417, 126] on span "( Hong Kong." at bounding box center [425, 129] width 60 height 6
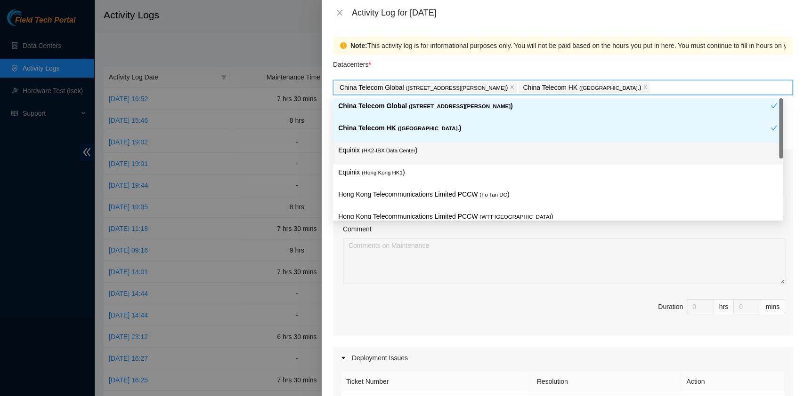
click at [411, 148] on span "( HK2-IBX Data Center" at bounding box center [389, 151] width 54 height 6
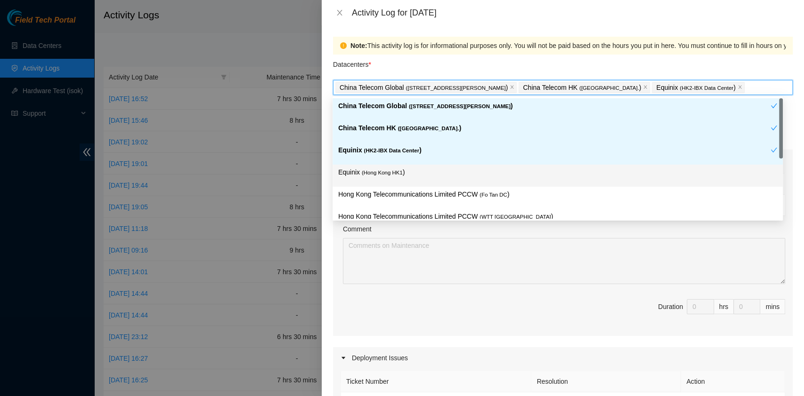
click at [410, 171] on p "Equinix ( Hong Kong HK1 )" at bounding box center [557, 172] width 439 height 11
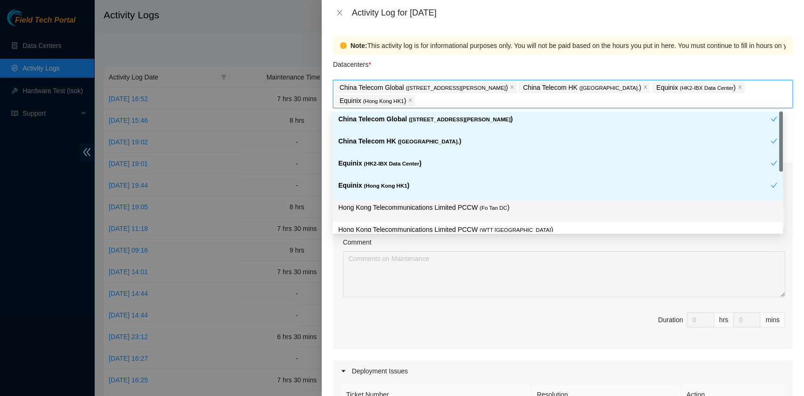
click at [434, 205] on p "Hong Kong Telecommunications Limited PCCW ( Fo Tan DC )" at bounding box center [557, 207] width 439 height 11
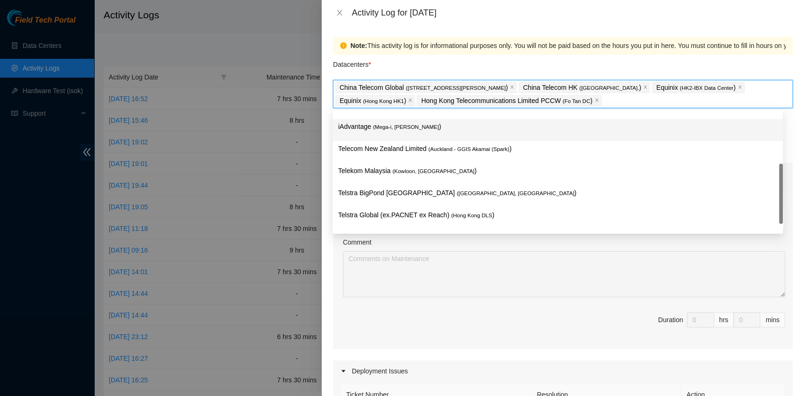
click at [435, 126] on p "iAdvantage ( Mega-i, Chai Wan )" at bounding box center [557, 126] width 439 height 11
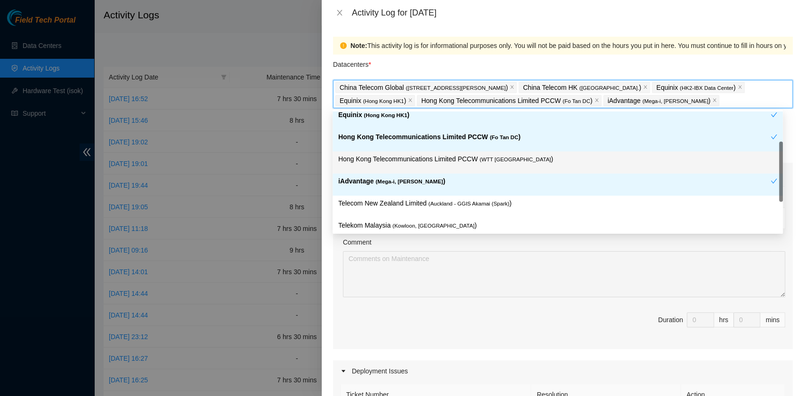
click at [460, 160] on p "Hong Kong Telecommunications Limited PCCW ( WTT DC )" at bounding box center [557, 159] width 439 height 11
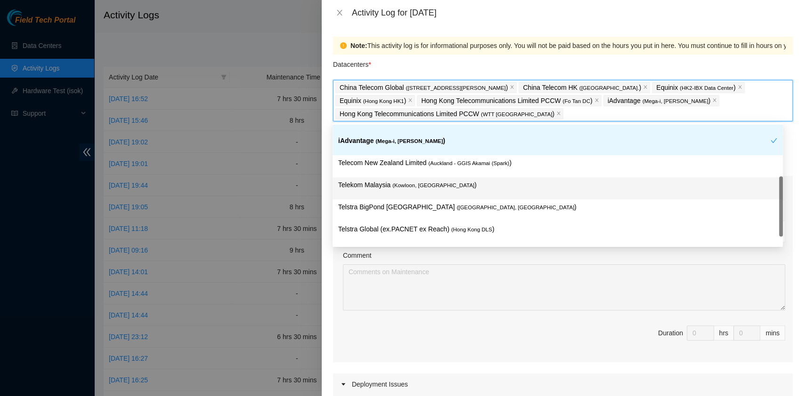
click at [436, 185] on span "( Kowloon, Hong Kong" at bounding box center [433, 186] width 82 height 6
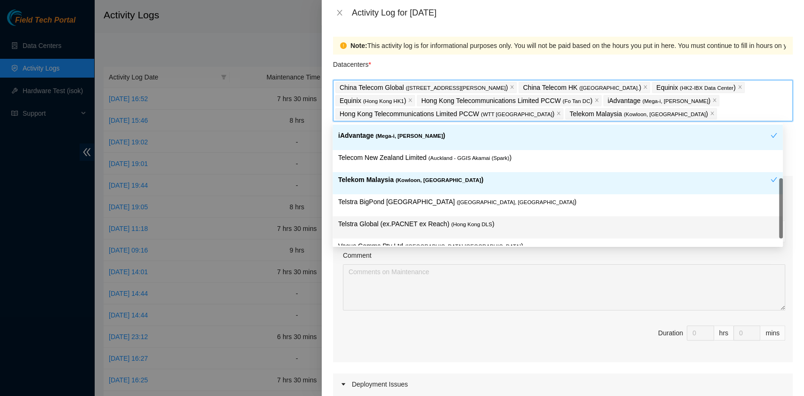
click at [460, 222] on span "( Hong Kong DLS" at bounding box center [471, 225] width 41 height 6
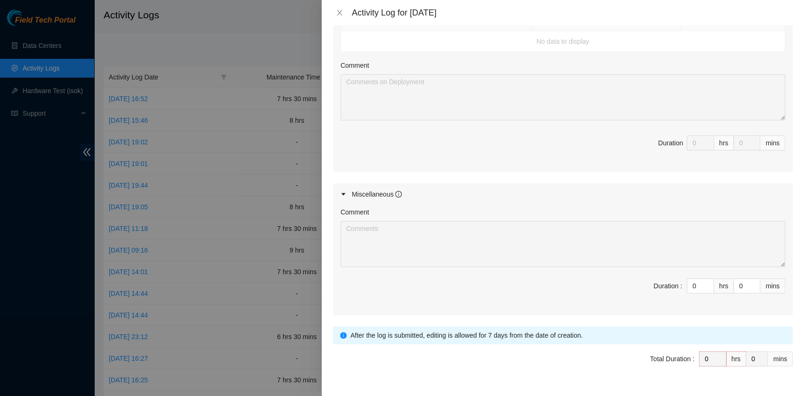
scroll to position [422, 0]
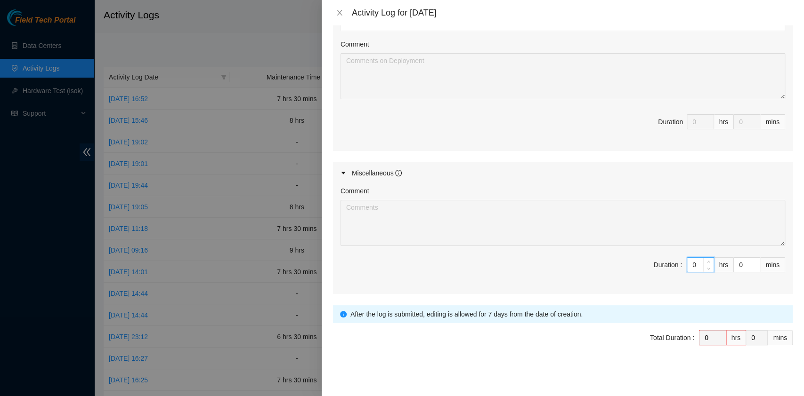
drag, startPoint x: 684, startPoint y: 262, endPoint x: 689, endPoint y: 265, distance: 6.1
click at [689, 265] on input "0" at bounding box center [700, 265] width 26 height 14
type input "8"
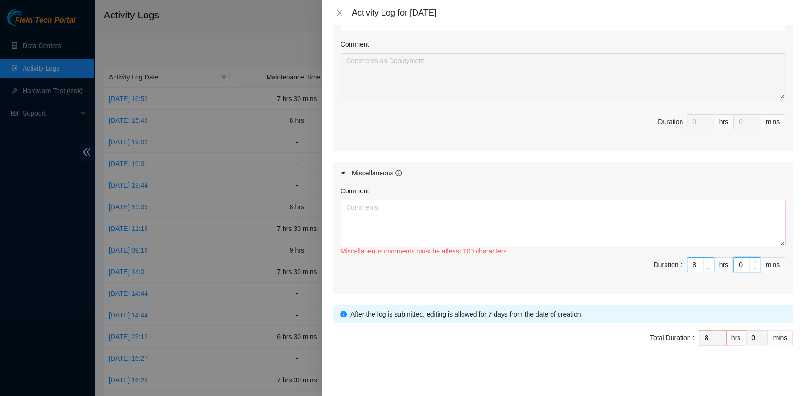
type input "3"
type input "30"
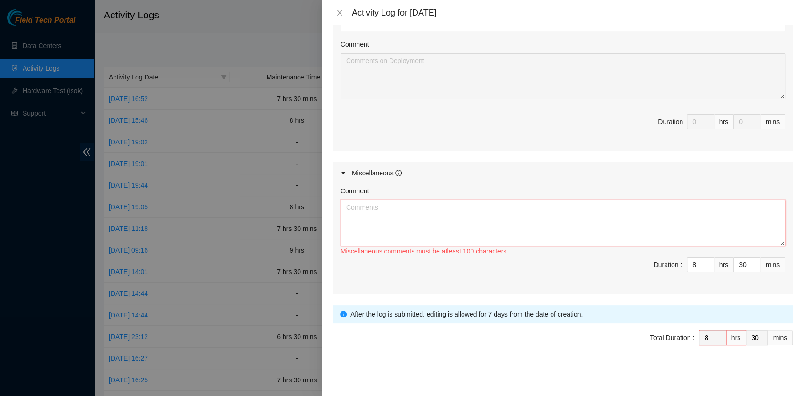
click at [390, 204] on textarea "Comment" at bounding box center [562, 223] width 444 height 46
paste textarea "Comment Comment Comment Comment Comment Comment Comment Comment Comment E Team …"
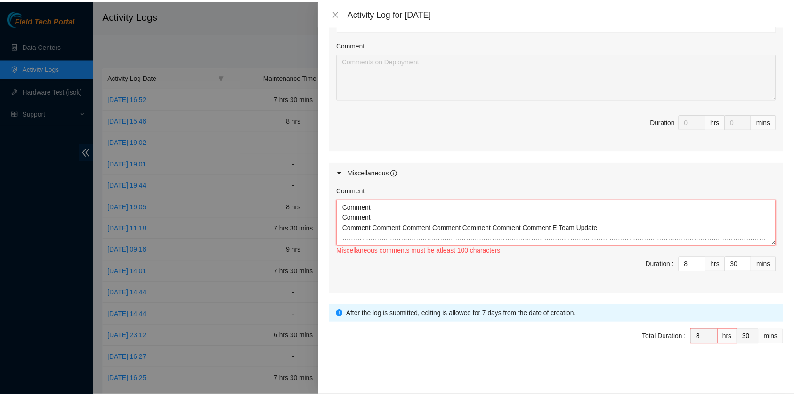
scroll to position [8, 0]
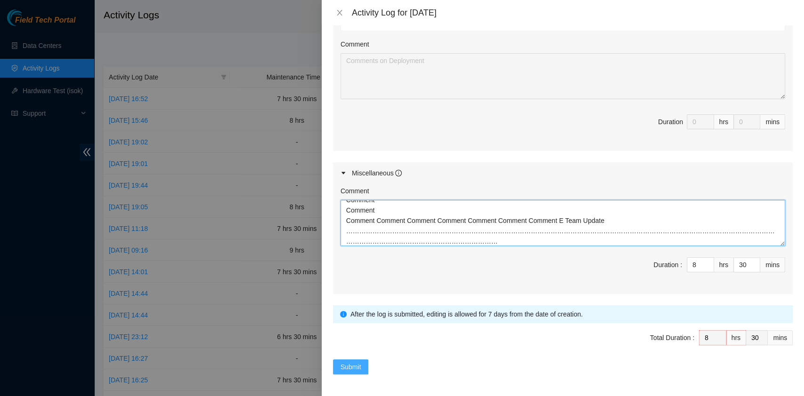
type textarea "Comment Comment Comment Comment Comment Comment Comment Comment Comment E Team …"
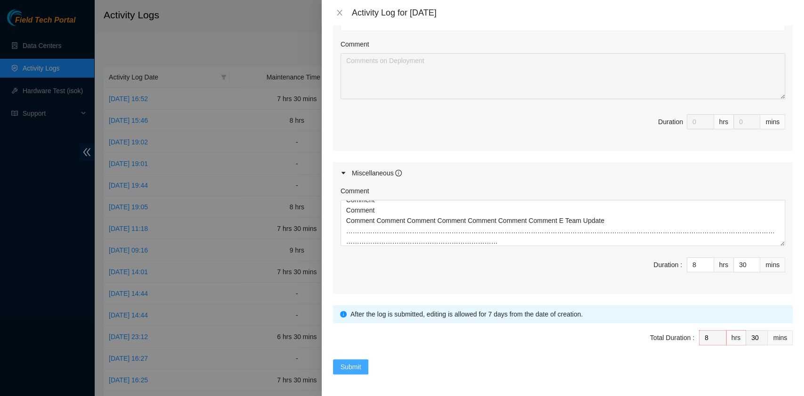
click at [343, 371] on span "Submit" at bounding box center [350, 367] width 21 height 10
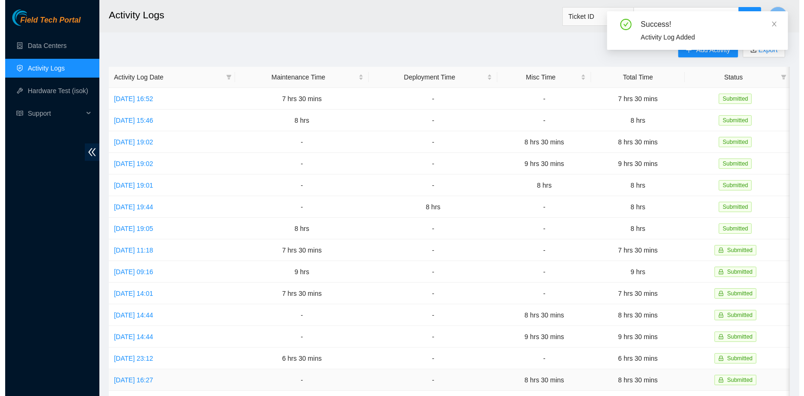
scroll to position [0, 0]
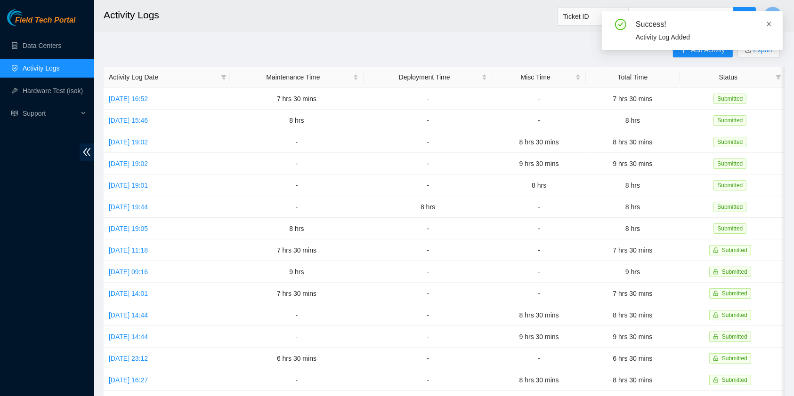
click at [766, 23] on icon "close" at bounding box center [769, 24] width 7 height 7
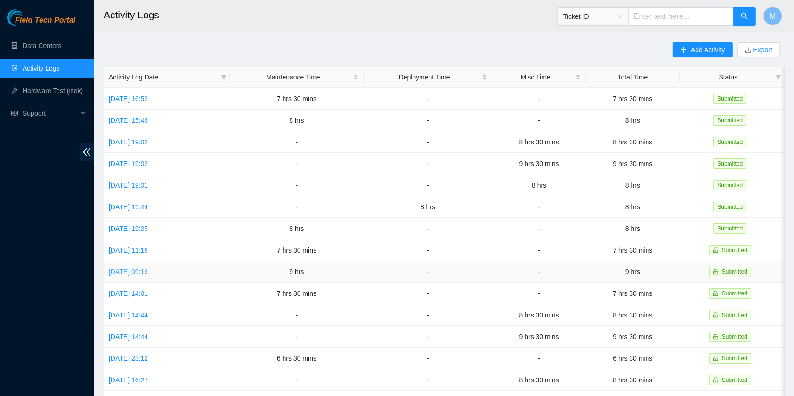
click at [148, 268] on link "Mon, 01 Sep 2025 09:16" at bounding box center [128, 272] width 39 height 8
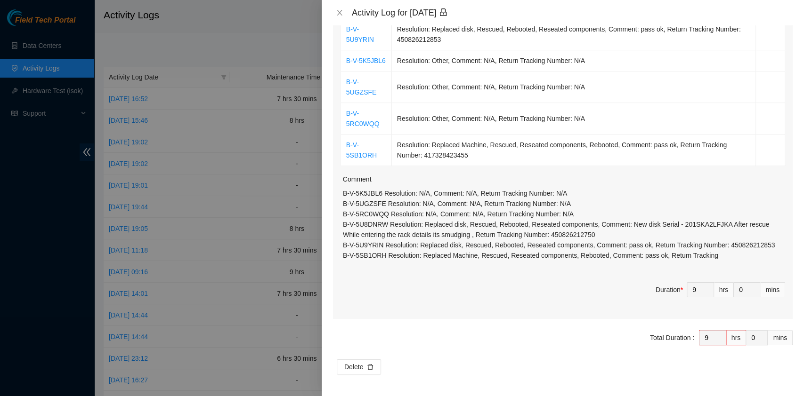
scroll to position [232, 0]
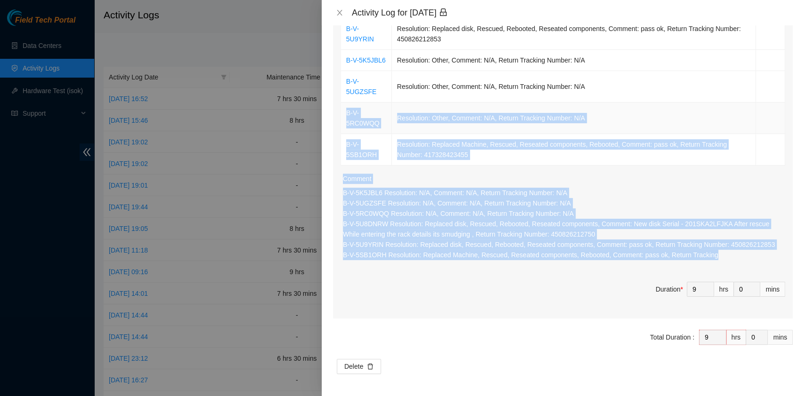
drag, startPoint x: 716, startPoint y: 264, endPoint x: 342, endPoint y: 113, distance: 403.2
click at [342, 113] on div "Ticket Number Resolution Action B-V-5U8DNRW Resolution: Replaced disk, Rescued,…" at bounding box center [562, 136] width 459 height 366
copy div "B-V-5RC0WQQ Resolution: Other, Comment: N/A, Return Tracking Number: N/A B-V-5S…"
drag, startPoint x: 343, startPoint y: 16, endPoint x: 333, endPoint y: 46, distance: 30.7
click at [343, 16] on button "Close" at bounding box center [339, 12] width 13 height 9
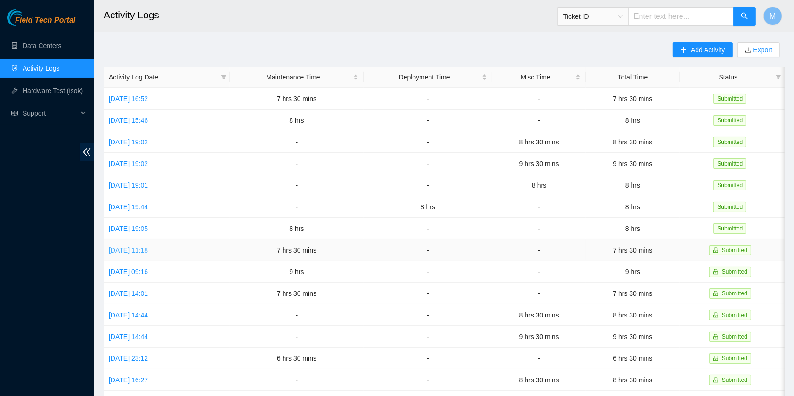
click at [148, 247] on link "Tue, 02 Sep 2025 11:18" at bounding box center [128, 251] width 39 height 8
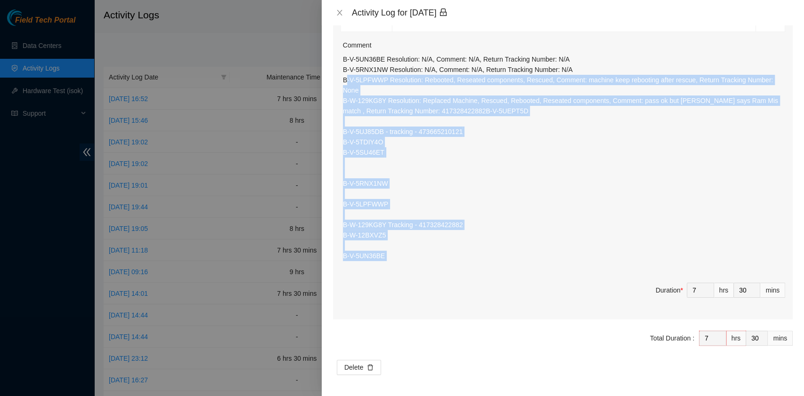
scroll to position [313, 0]
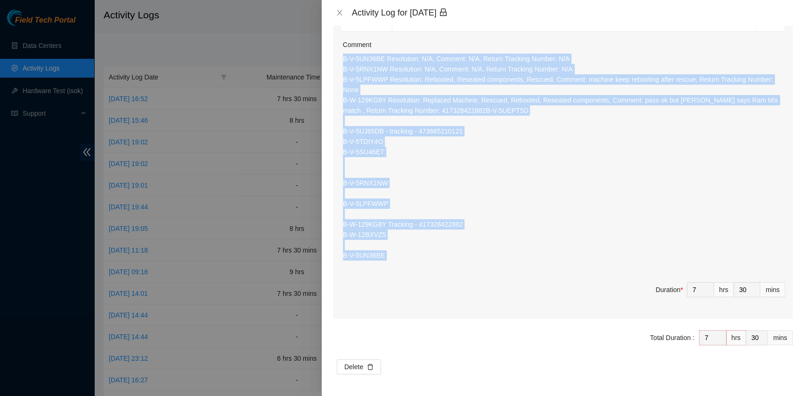
drag, startPoint x: 398, startPoint y: 316, endPoint x: 340, endPoint y: 76, distance: 247.1
click at [340, 76] on div "Ticket Number Resolution Action B-W-129KG8Y Resolution: Replaced Machine, Rescu…" at bounding box center [562, 95] width 459 height 448
copy p "B-V-5UN36BE Resolution: N/A, Comment: N/A, Return Tracking Number: N/A B-V-5RNX…"
click at [339, 9] on icon "close" at bounding box center [340, 13] width 8 height 8
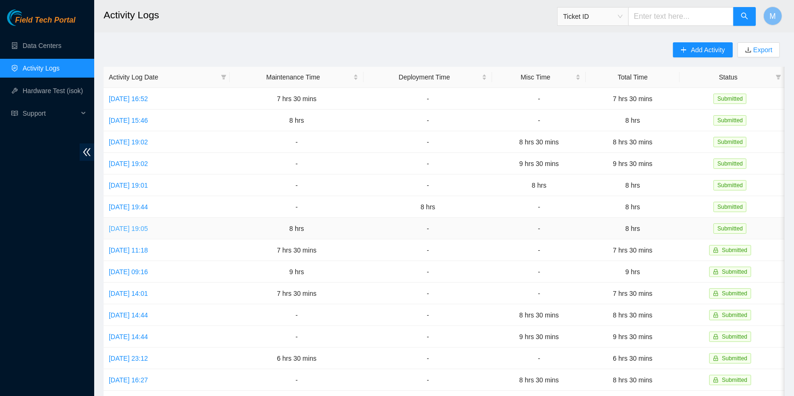
click at [147, 225] on link "Wed, 03 Sep 2025 19:05" at bounding box center [128, 229] width 39 height 8
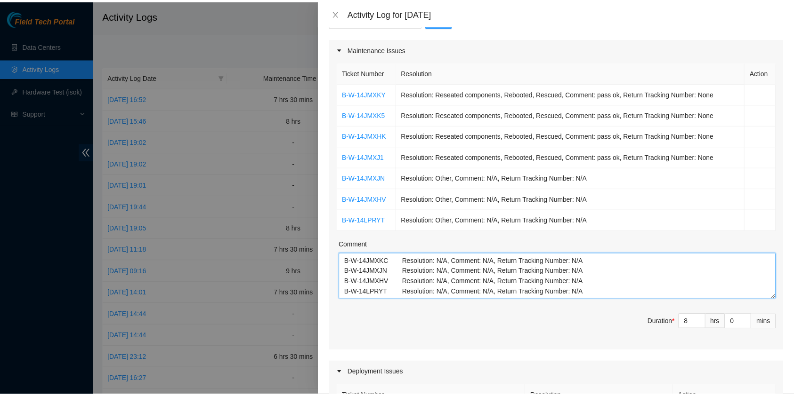
scroll to position [125, 0]
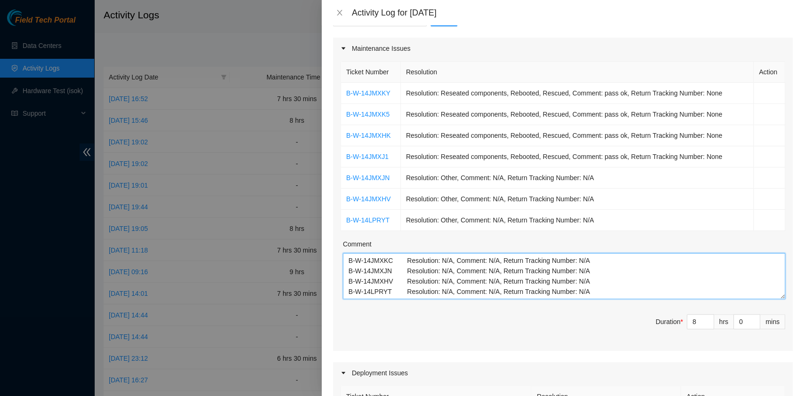
drag, startPoint x: 622, startPoint y: 287, endPoint x: 305, endPoint y: 254, distance: 319.0
click at [305, 254] on div "Activity Log for 03-09-2025 Note: This activity log is for informational purpos…" at bounding box center [402, 198] width 804 height 396
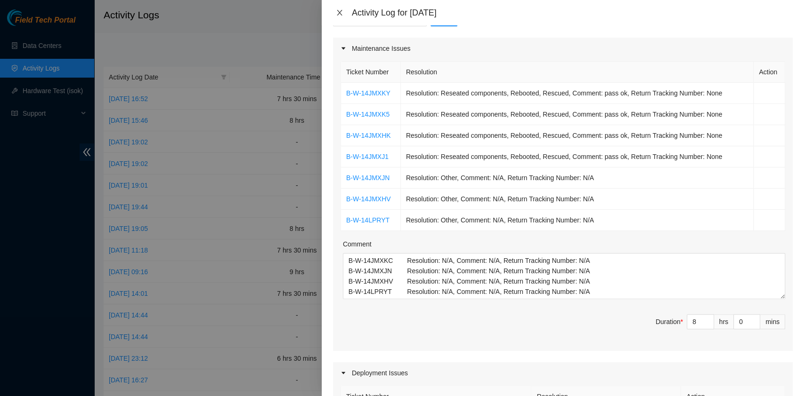
click at [341, 12] on icon "close" at bounding box center [340, 13] width 8 height 8
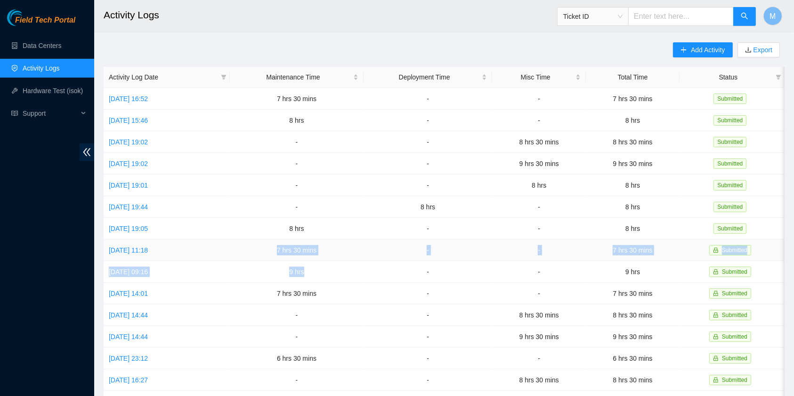
drag, startPoint x: 335, startPoint y: 271, endPoint x: 286, endPoint y: 242, distance: 57.4
click at [286, 242] on tbody "Tue, 09 Sep 2025 16:52 7 hrs 30 mins - - 7 hrs 30 mins Submitted Mon, 08 Sep 20…" at bounding box center [444, 304] width 681 height 433
click at [669, 272] on td "9 hrs" at bounding box center [633, 272] width 94 height 22
drag, startPoint x: 662, startPoint y: 271, endPoint x: 618, endPoint y: 225, distance: 63.6
click at [618, 225] on tbody "Tue, 09 Sep 2025 16:52 7 hrs 30 mins - - 7 hrs 30 mins Submitted Mon, 08 Sep 20…" at bounding box center [444, 304] width 681 height 433
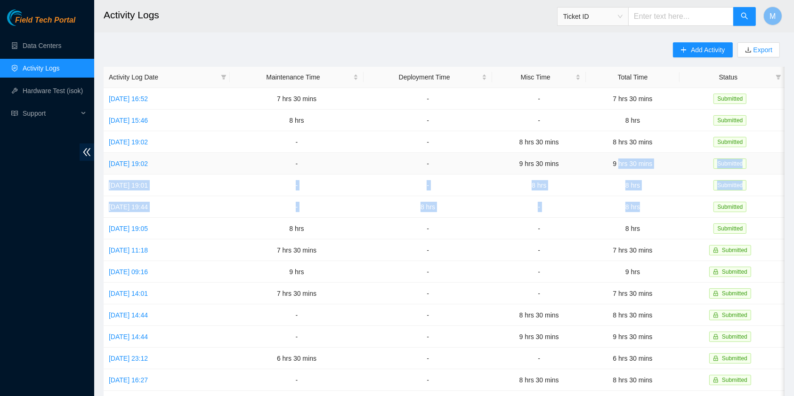
drag, startPoint x: 651, startPoint y: 203, endPoint x: 625, endPoint y: 165, distance: 46.5
click at [625, 165] on tbody "Tue, 09 Sep 2025 16:52 7 hrs 30 mins - - 7 hrs 30 mins Submitted Mon, 08 Sep 20…" at bounding box center [444, 304] width 681 height 433
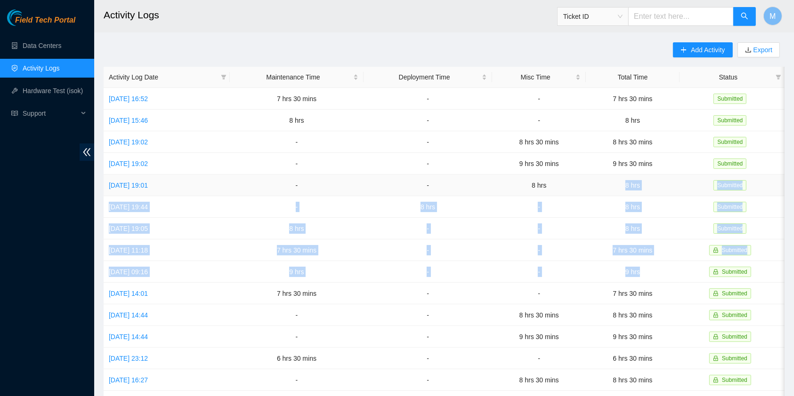
drag, startPoint x: 636, startPoint y: 262, endPoint x: 624, endPoint y: 191, distance: 72.6
click at [624, 191] on tbody "Tue, 09 Sep 2025 16:52 7 hrs 30 mins - - 7 hrs 30 mins Submitted Mon, 08 Sep 20…" at bounding box center [444, 304] width 681 height 433
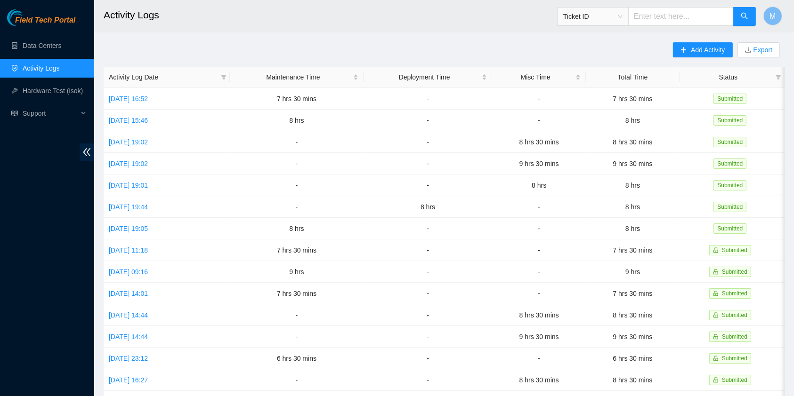
click at [782, 14] on header "Activity Logs Ticket ID M" at bounding box center [491, 16] width 794 height 32
click at [781, 15] on button "M" at bounding box center [772, 16] width 19 height 19
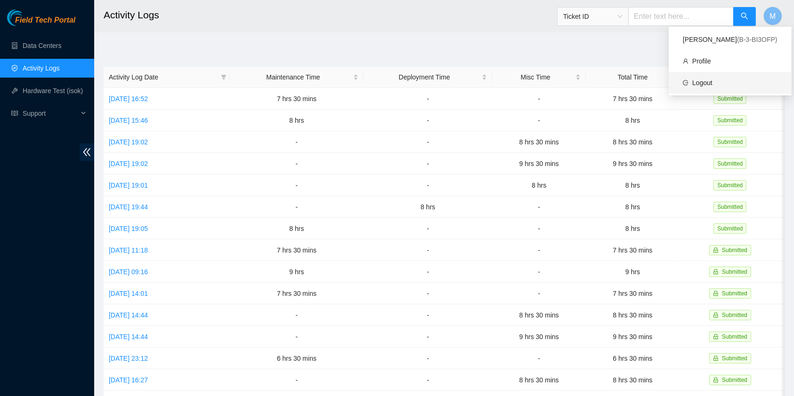
click at [712, 79] on link "Logout" at bounding box center [702, 83] width 20 height 8
